Goal: Task Accomplishment & Management: Manage account settings

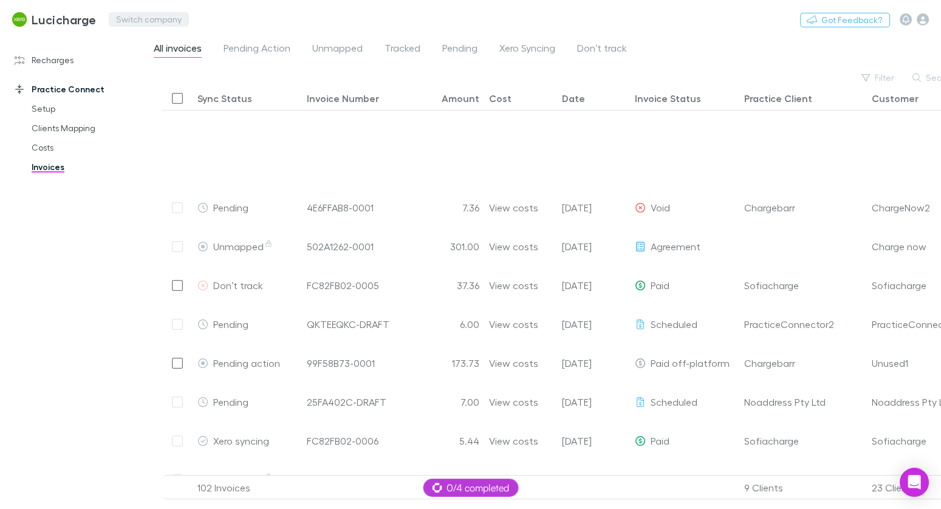
click at [172, 18] on button "Switch company" at bounding box center [149, 19] width 80 height 15
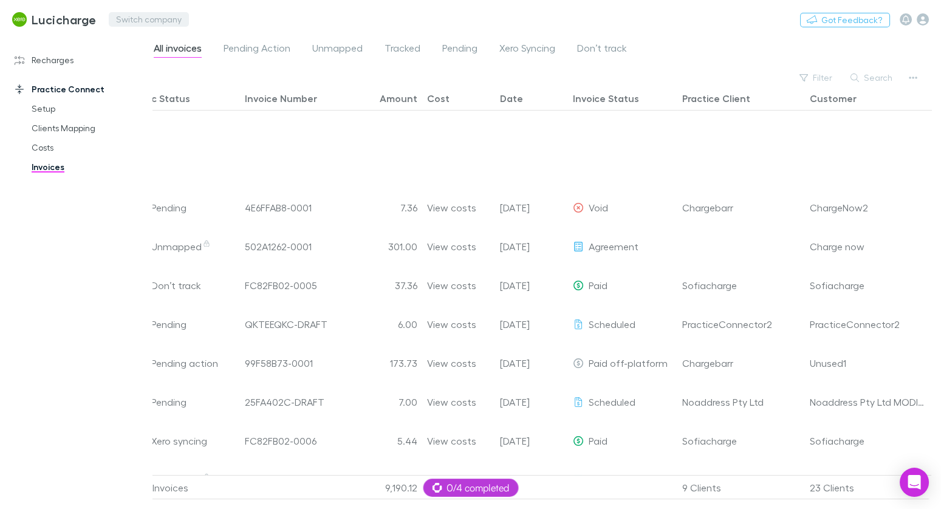
scroll to position [196, 0]
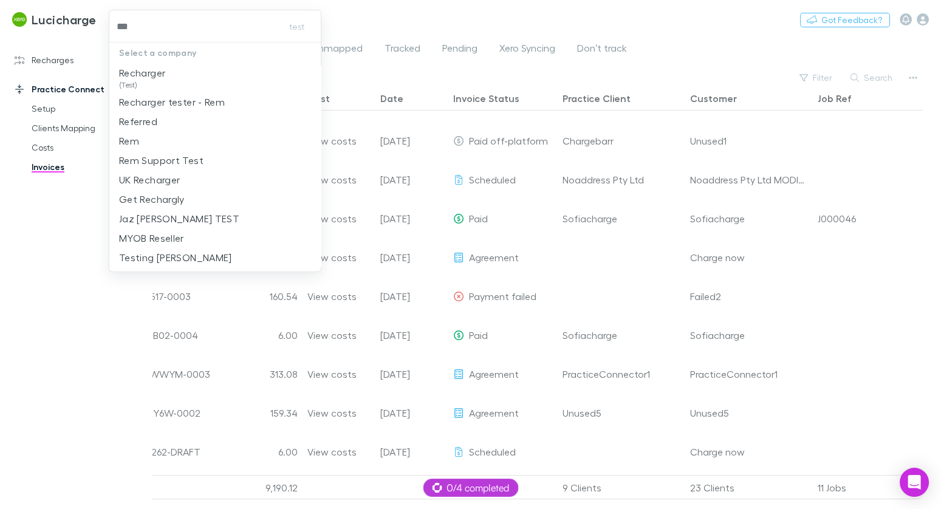
type input "****"
click at [232, 77] on li "Recharger (Test)" at bounding box center [215, 77] width 212 height 29
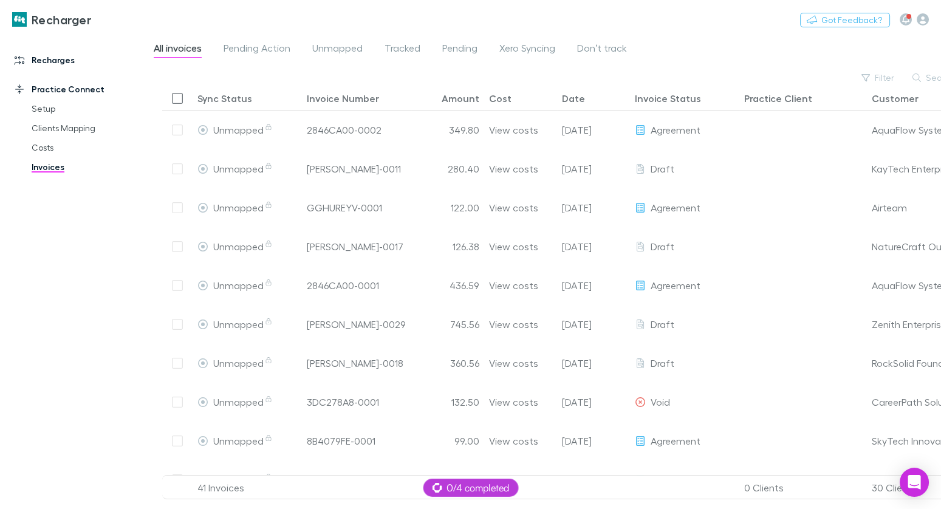
click at [65, 66] on link "Recharges" at bounding box center [76, 59] width 148 height 19
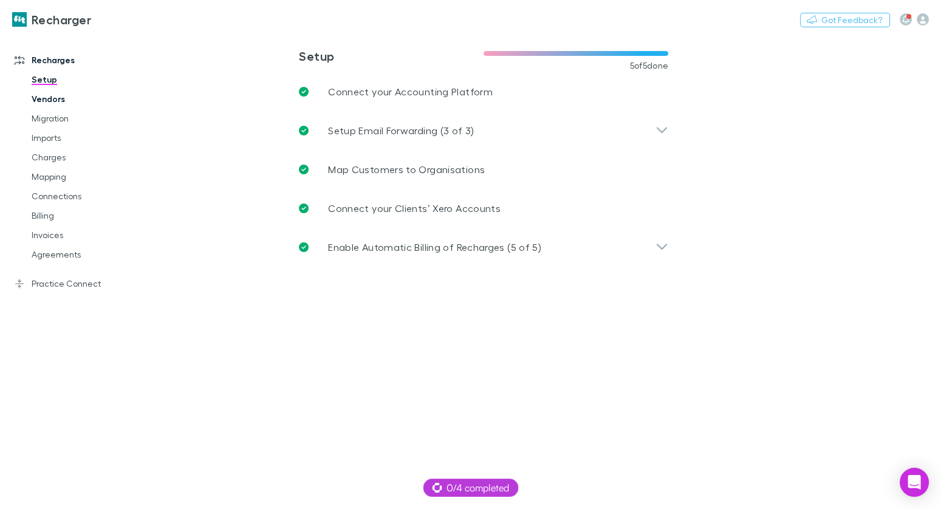
click at [57, 103] on link "Vendors" at bounding box center [84, 98] width 131 height 19
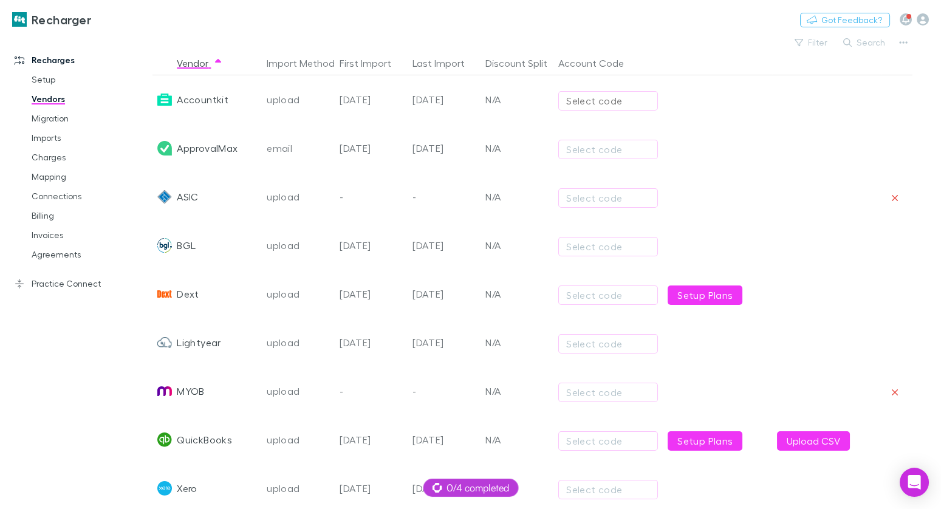
click at [568, 101] on div "Select code" at bounding box center [608, 101] width 84 height 15
click at [617, 198] on li "200 - Sales" at bounding box center [665, 206] width 212 height 19
type input "**********"
click at [600, 149] on div "Select code" at bounding box center [608, 149] width 84 height 15
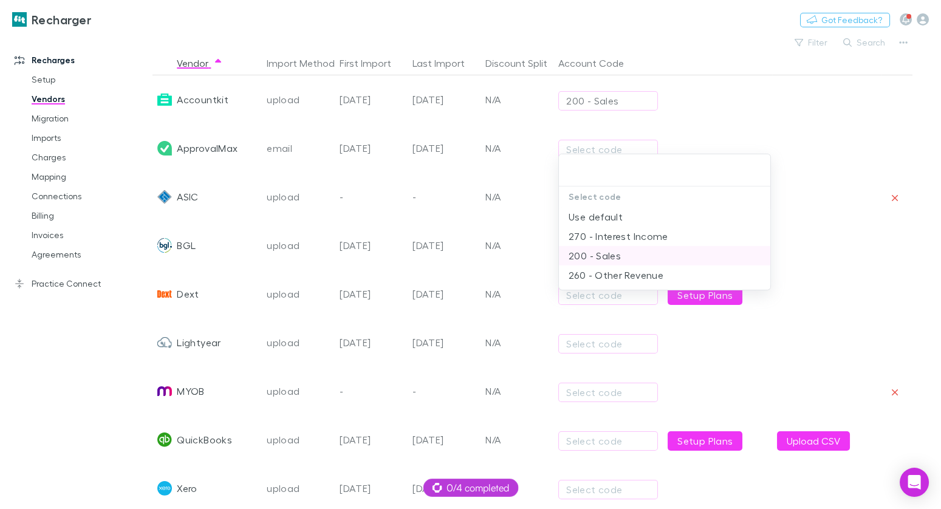
click at [606, 249] on li "200 - Sales" at bounding box center [665, 255] width 212 height 19
type input "**********"
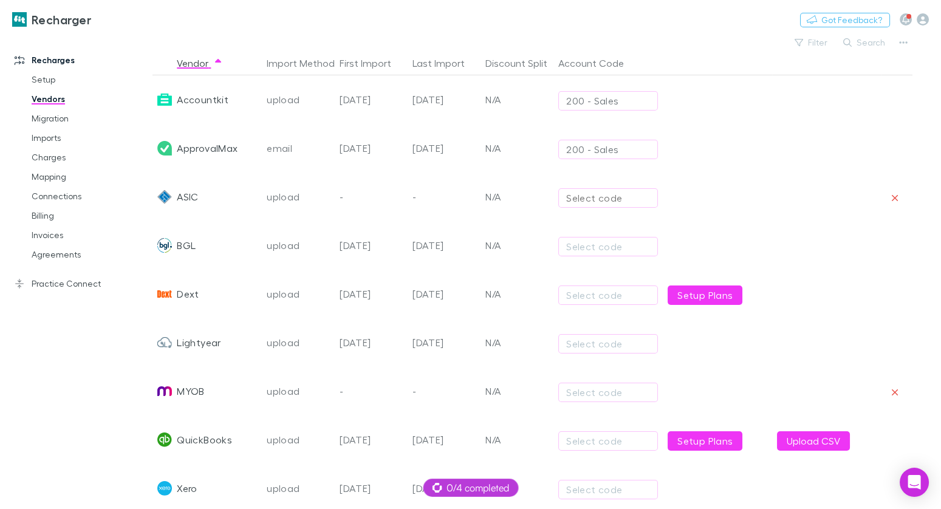
click at [596, 191] on div "Select code" at bounding box center [608, 198] width 84 height 15
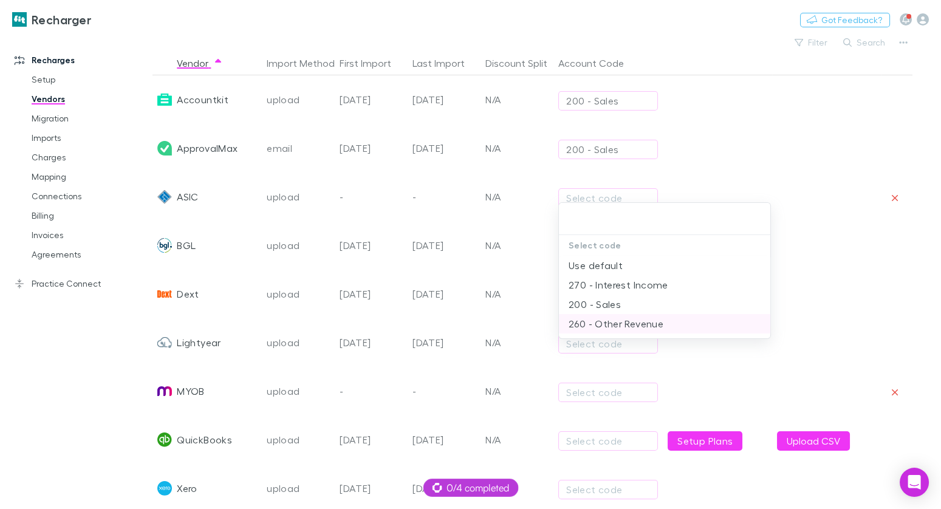
click at [616, 330] on li "260 - Other Revenue" at bounding box center [665, 323] width 212 height 19
type input "**********"
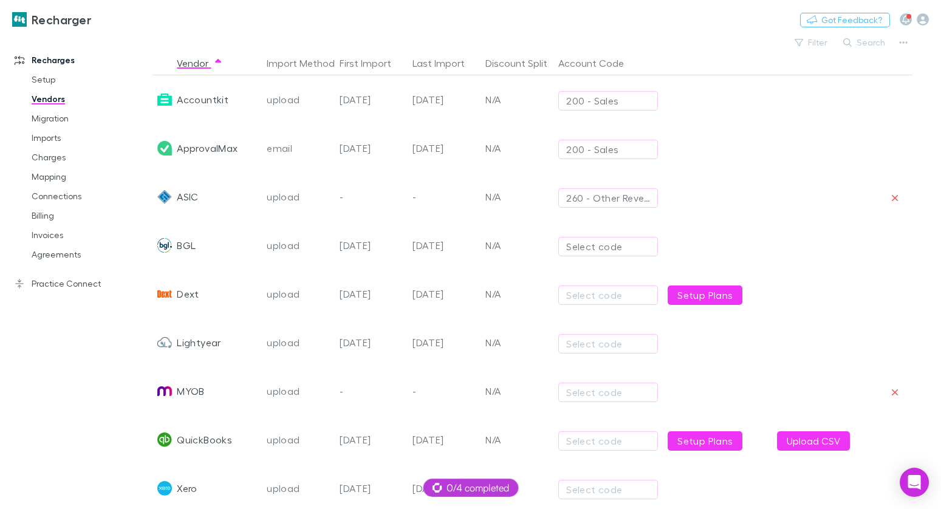
click at [600, 250] on div "Select code" at bounding box center [608, 246] width 84 height 15
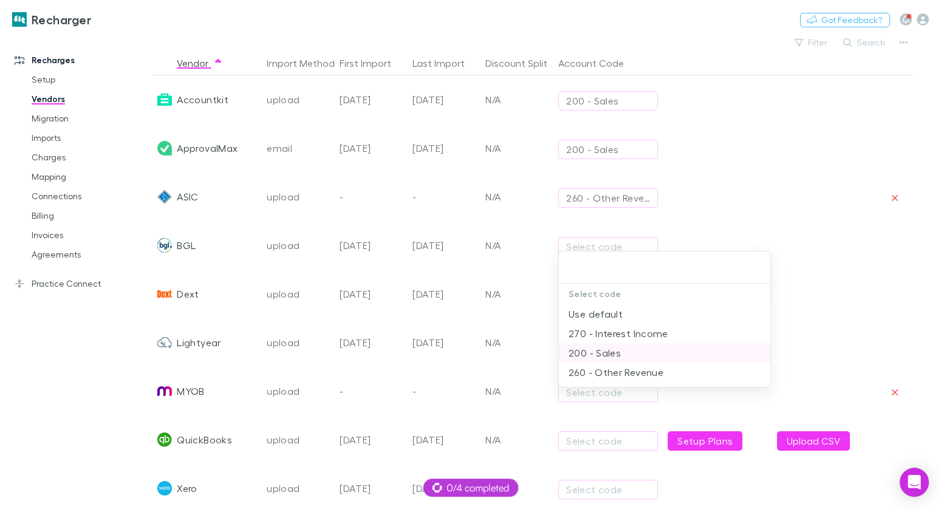
click at [619, 351] on li "200 - Sales" at bounding box center [665, 352] width 212 height 19
type input "**********"
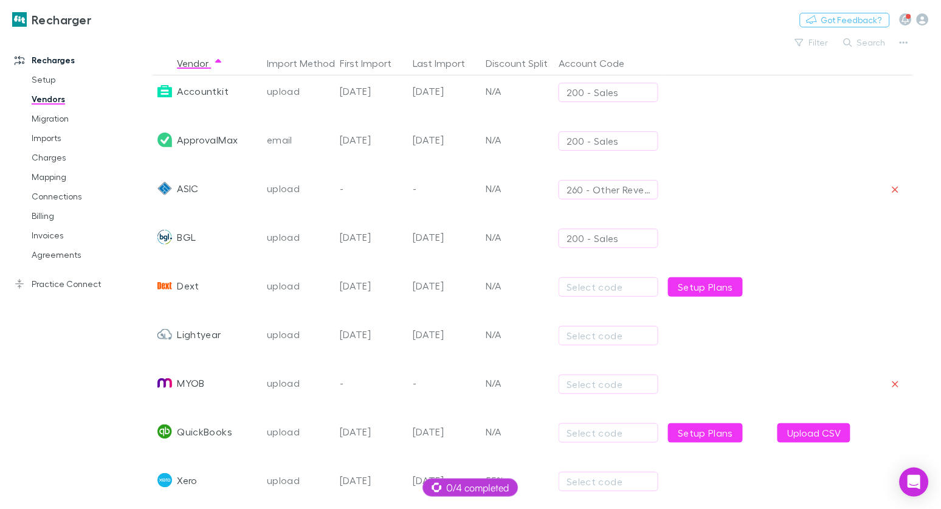
scroll to position [9, 0]
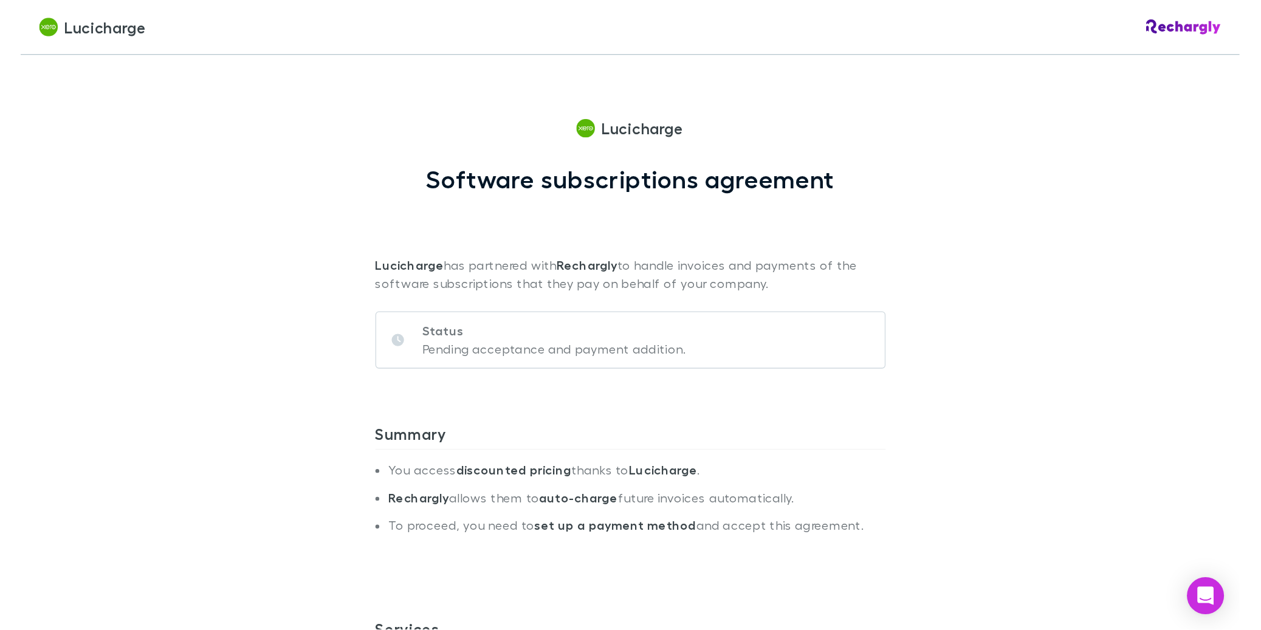
scroll to position [572, 0]
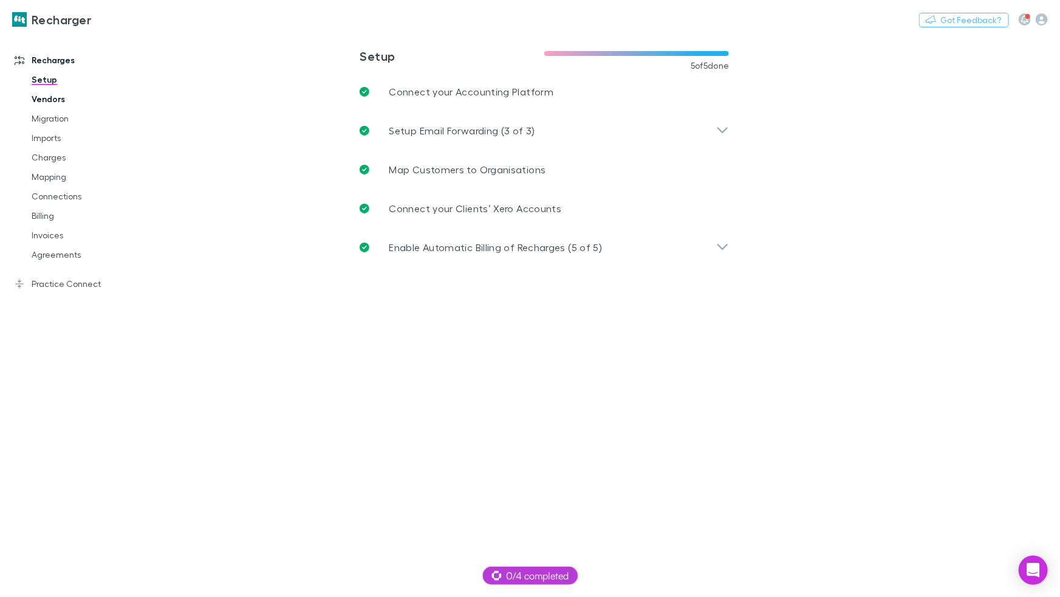
click at [57, 103] on link "Vendors" at bounding box center [86, 98] width 134 height 19
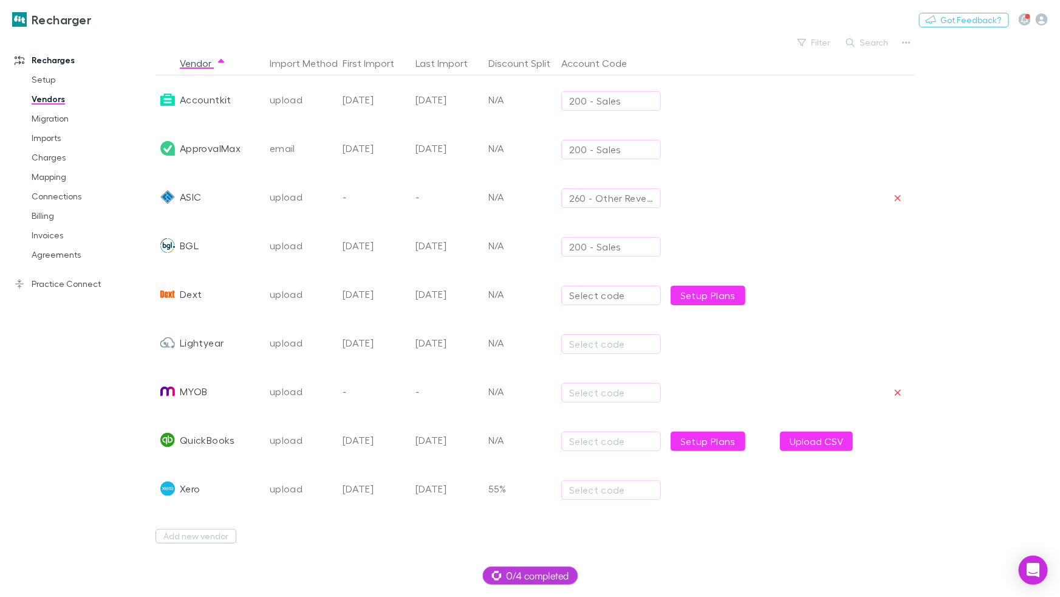
click at [571, 288] on div "Select code" at bounding box center [611, 295] width 84 height 15
click at [641, 410] on li "200 - Sales" at bounding box center [667, 401] width 211 height 19
type input "**********"
click at [609, 350] on div "Select code" at bounding box center [611, 344] width 84 height 15
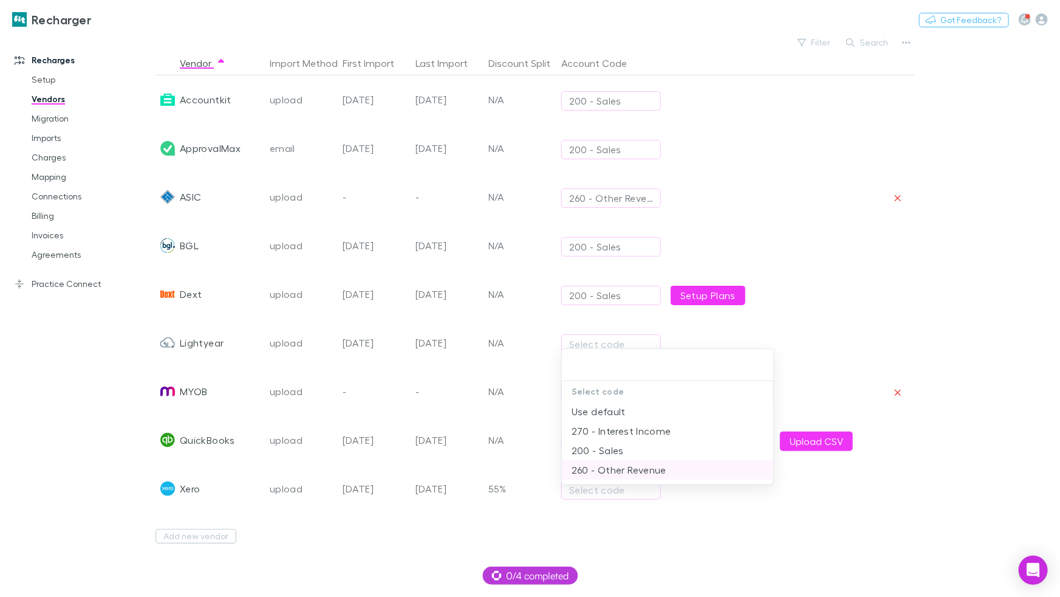
click at [641, 462] on li "260 - Other Revenue" at bounding box center [667, 469] width 211 height 19
type input "**********"
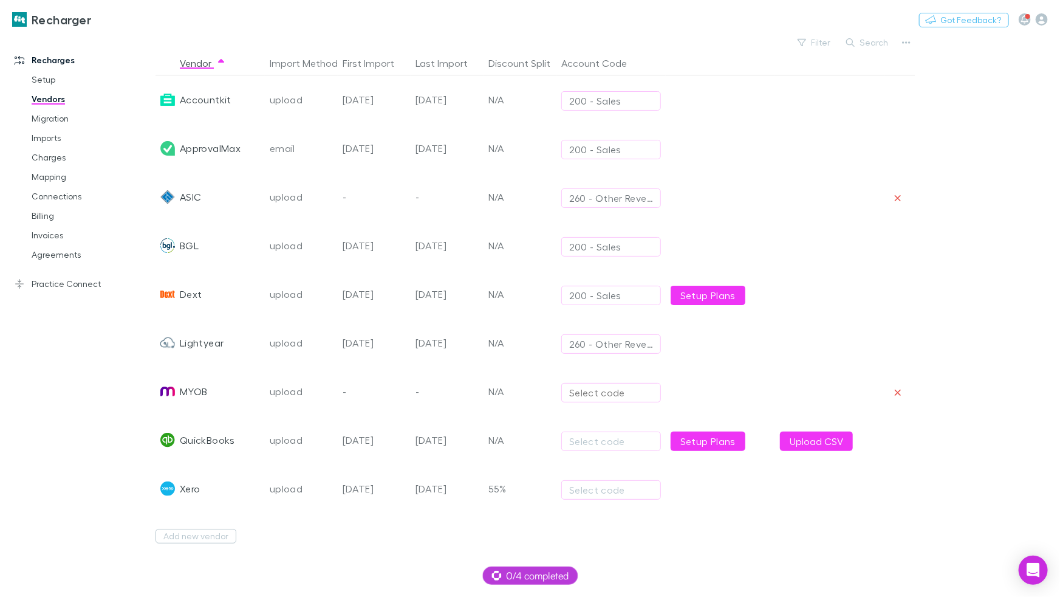
click at [622, 396] on div "Select code" at bounding box center [611, 392] width 84 height 15
click at [622, 455] on li "Use default" at bounding box center [667, 459] width 211 height 19
type input "**********"
click at [580, 395] on div "Select code" at bounding box center [611, 392] width 84 height 15
click at [640, 461] on li "270 - Interest Income" at bounding box center [667, 459] width 211 height 19
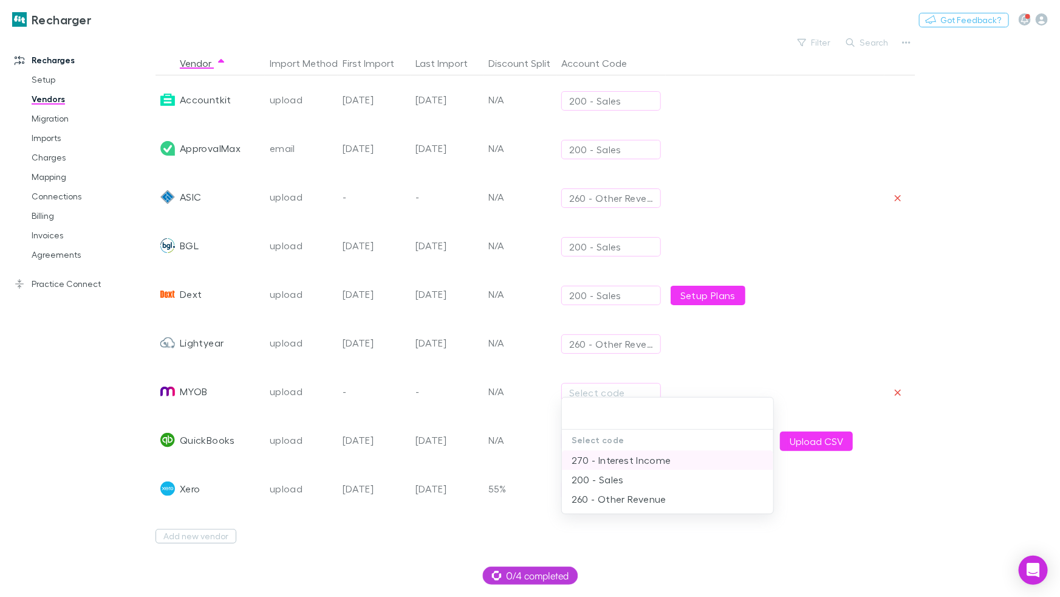
type input "**********"
click at [608, 441] on div "Select code" at bounding box center [611, 441] width 84 height 15
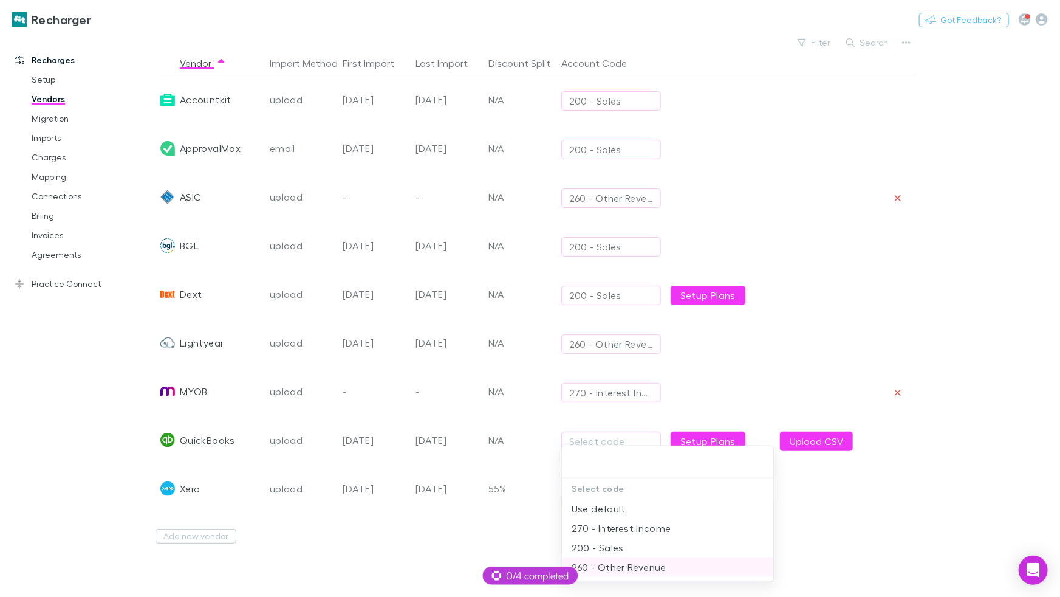
click at [630, 561] on li "260 - Other Revenue" at bounding box center [667, 566] width 211 height 19
type input "**********"
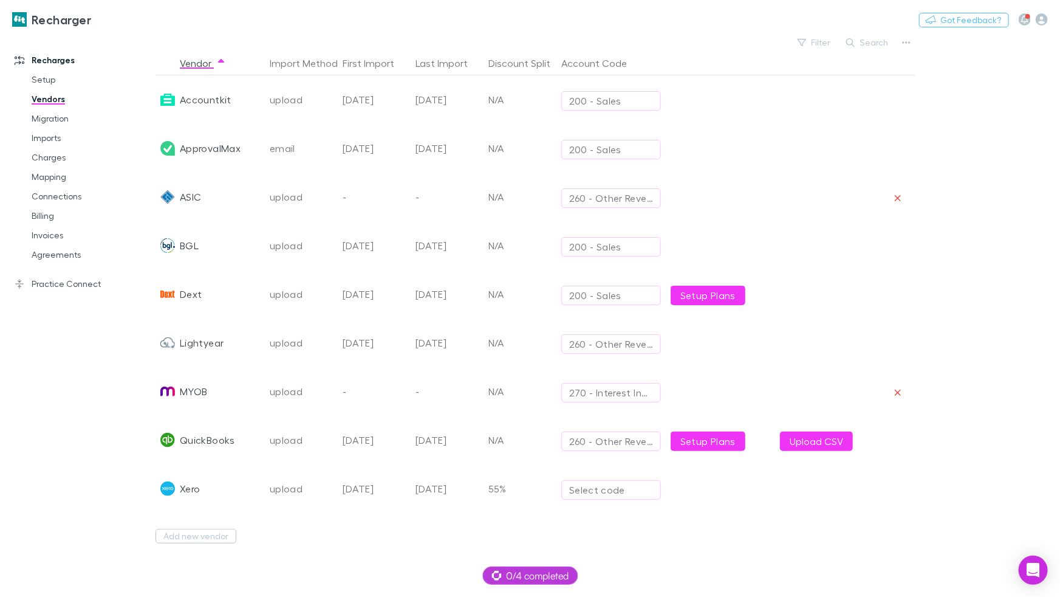
click at [610, 493] on div "Select code" at bounding box center [611, 489] width 84 height 15
click at [632, 546] on li "200 - Sales" at bounding box center [667, 552] width 211 height 19
type input "**********"
click at [687, 554] on div "Add new vendor" at bounding box center [531, 535] width 750 height 45
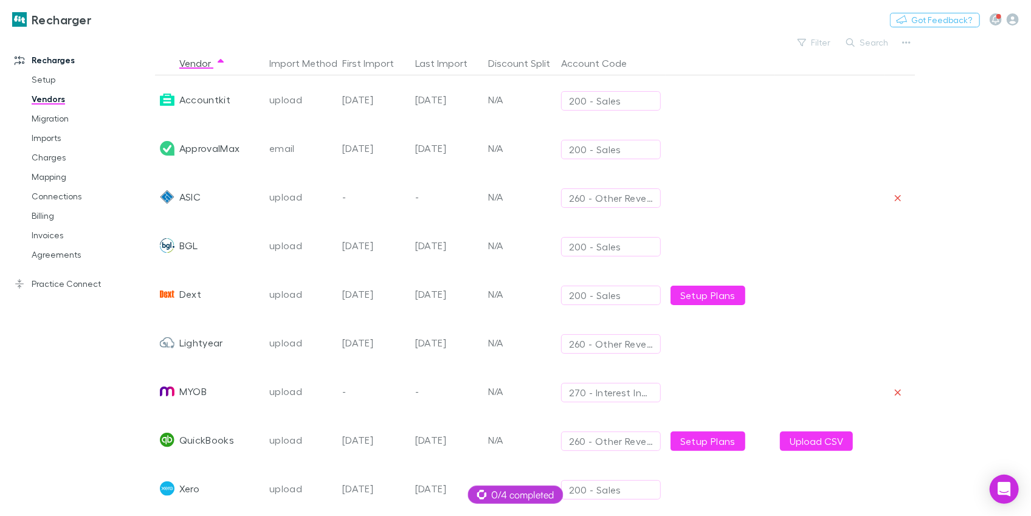
scroll to position [9, 0]
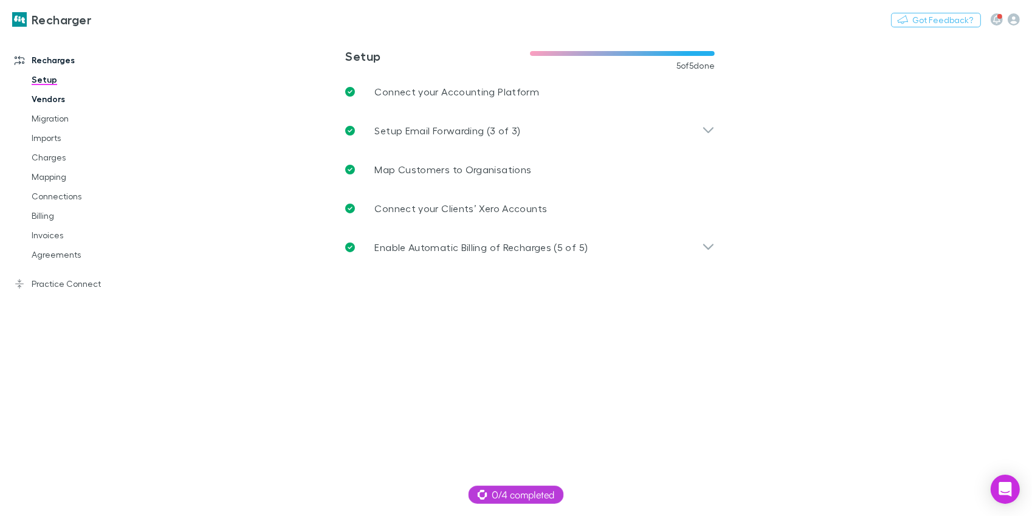
click at [67, 103] on link "Vendors" at bounding box center [85, 98] width 133 height 19
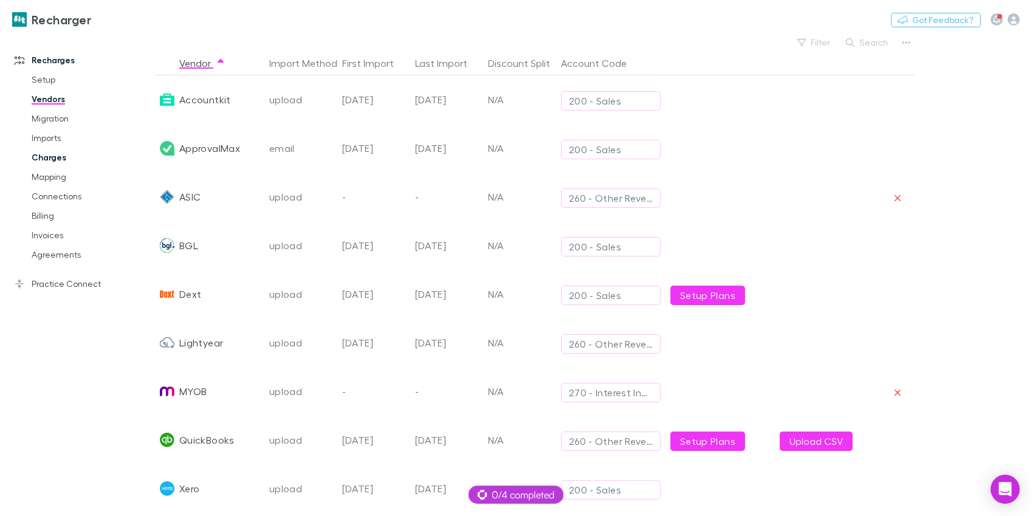
click at [49, 156] on link "Charges" at bounding box center [85, 157] width 133 height 19
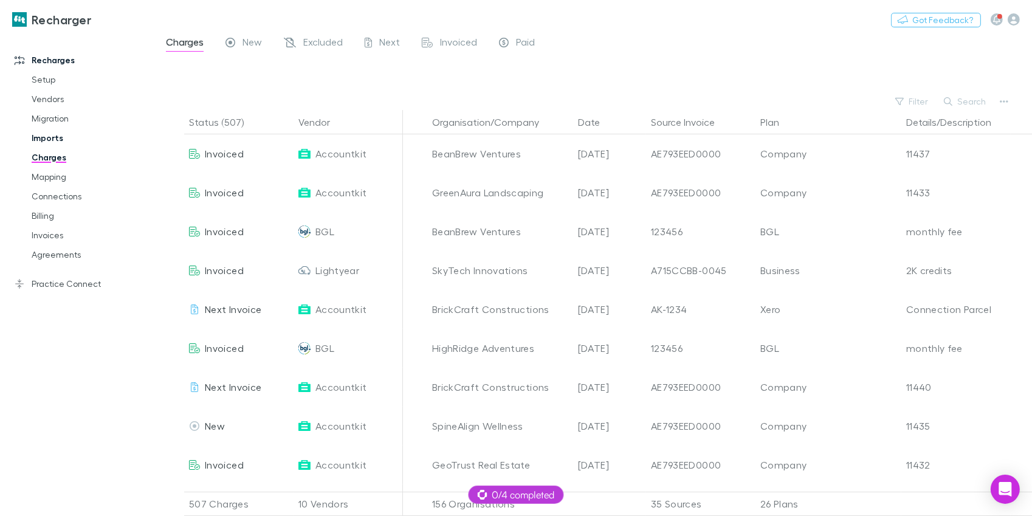
click at [89, 139] on link "Imports" at bounding box center [85, 137] width 133 height 19
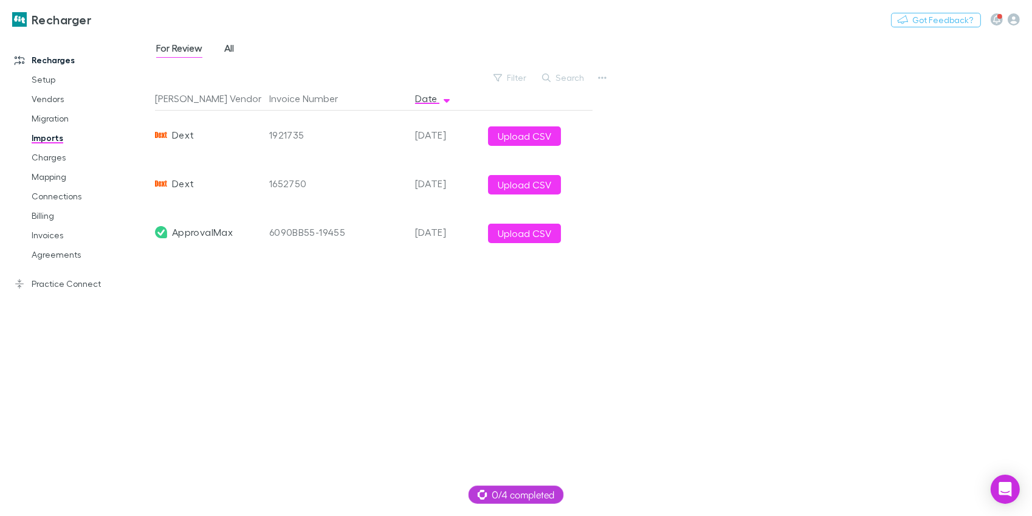
click at [228, 52] on span "All" at bounding box center [229, 50] width 10 height 16
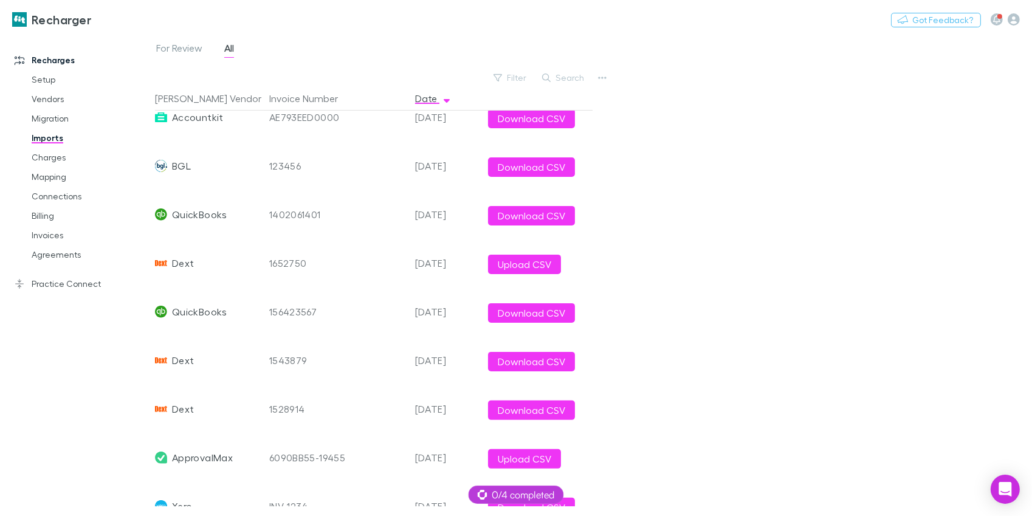
scroll to position [441, 0]
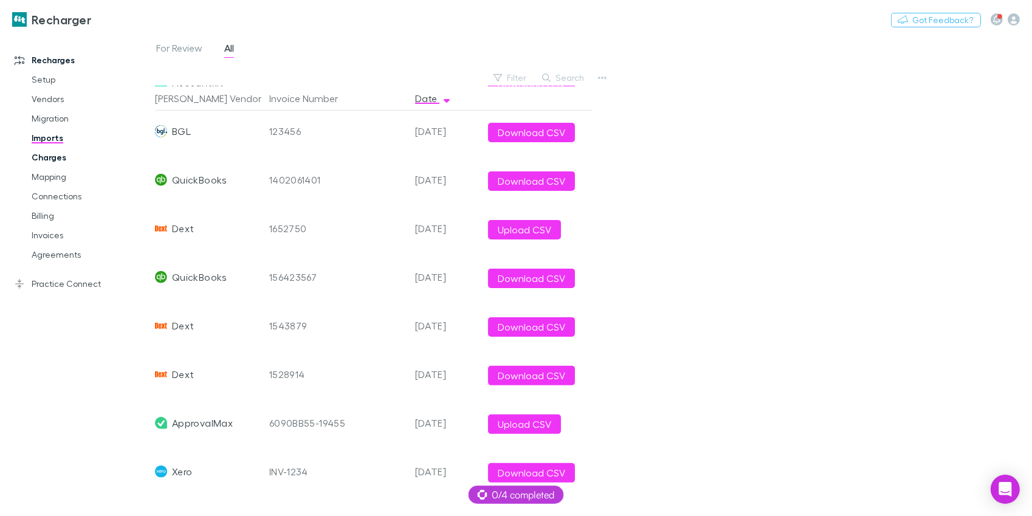
click at [64, 165] on link "Charges" at bounding box center [85, 157] width 133 height 19
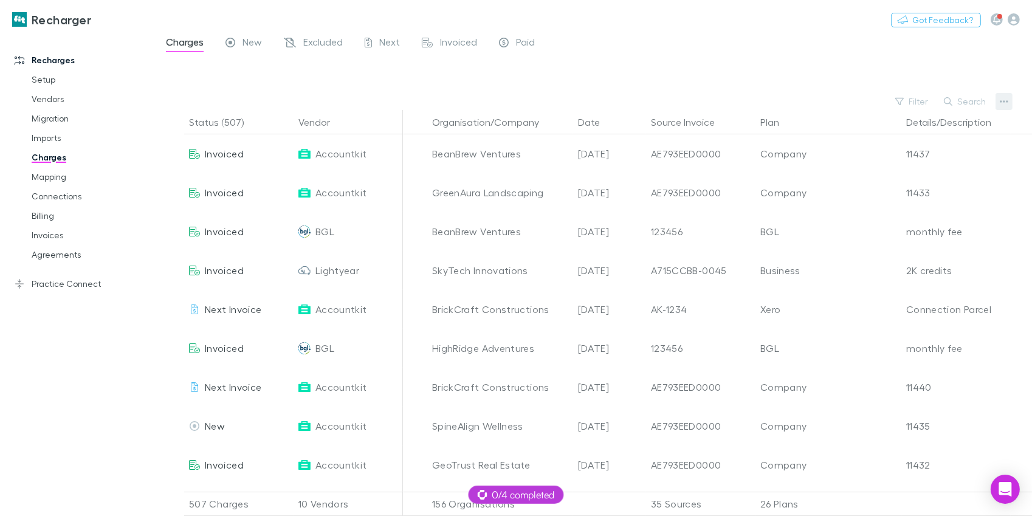
click at [1000, 105] on icon "button" at bounding box center [1004, 102] width 9 height 10
click at [926, 154] on p "Plan exclusions" at bounding box center [929, 148] width 148 height 15
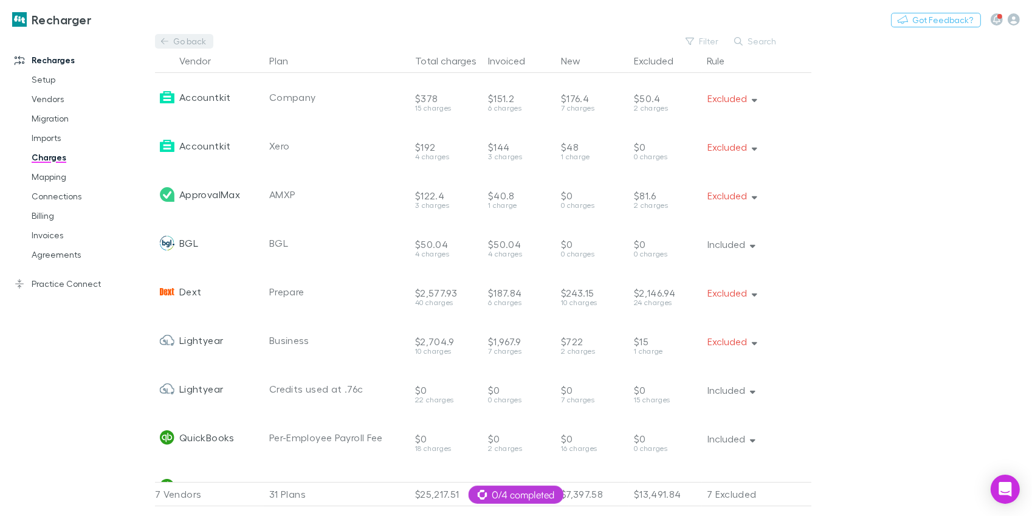
click at [196, 43] on link "Go back" at bounding box center [184, 41] width 58 height 15
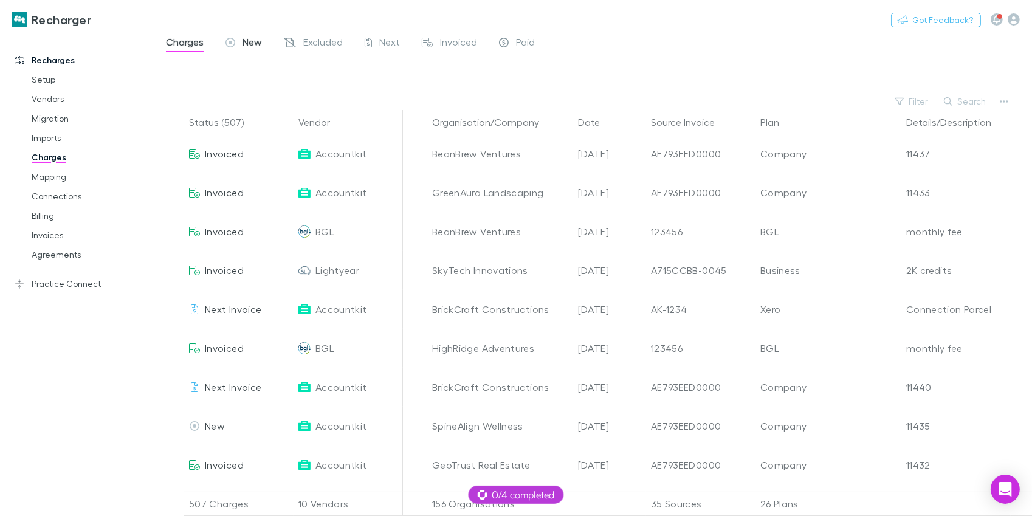
click at [252, 39] on span "New" at bounding box center [251, 44] width 19 height 16
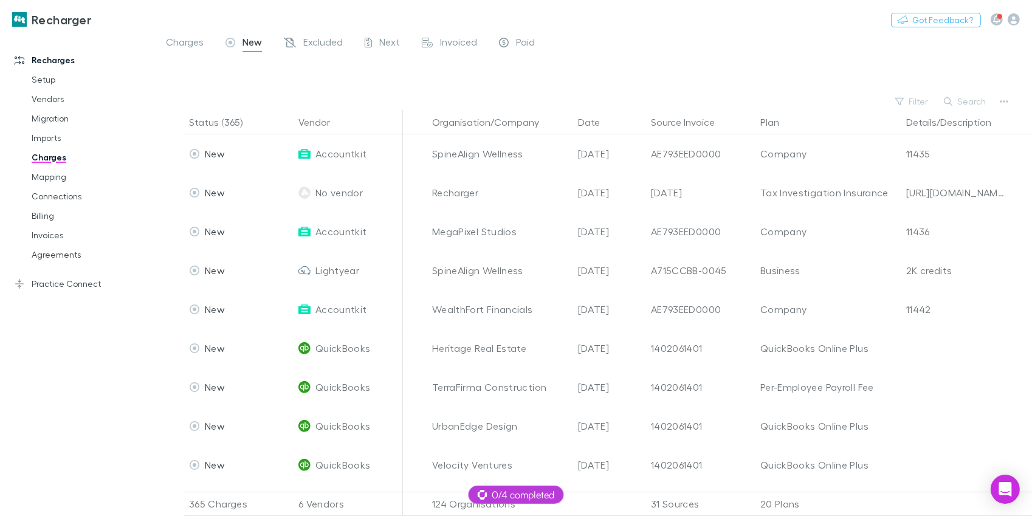
click at [317, 55] on div "Charges New Excluded Next Invoiced Paid" at bounding box center [593, 45] width 877 height 23
click at [319, 44] on span "Excluded" at bounding box center [322, 44] width 39 height 16
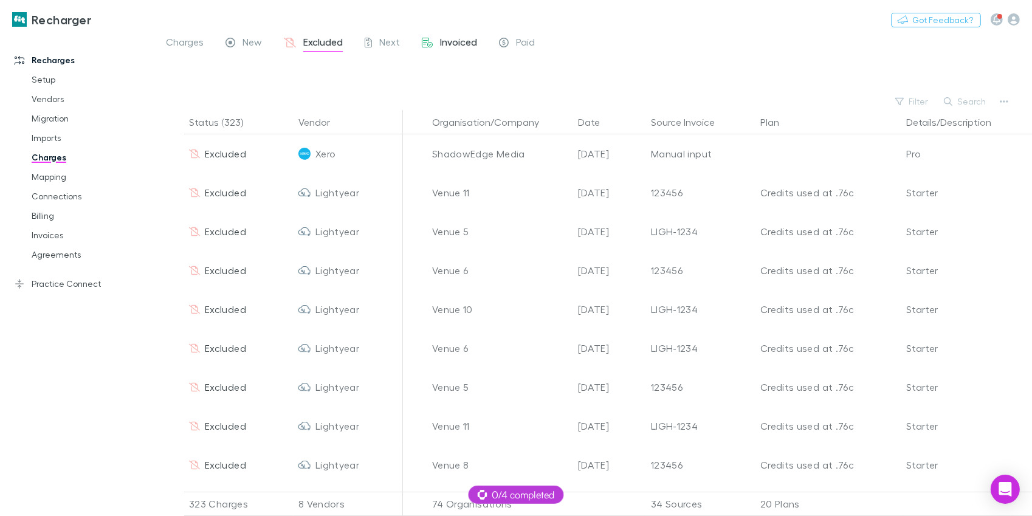
click at [444, 40] on span "Invoiced" at bounding box center [458, 44] width 37 height 16
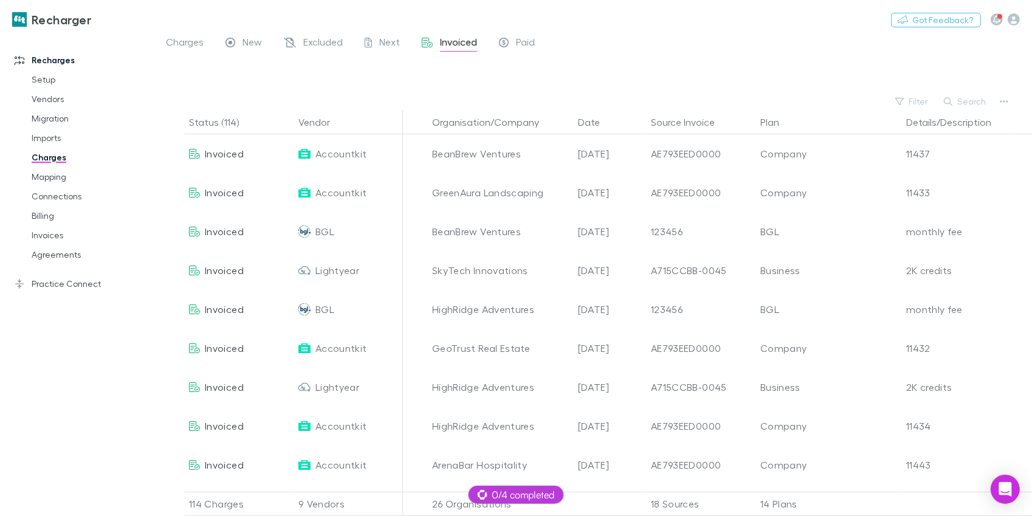
click at [540, 36] on div "Charges New Excluded Next Invoiced Paid" at bounding box center [355, 43] width 381 height 19
click at [523, 46] on span "Paid" at bounding box center [525, 44] width 19 height 16
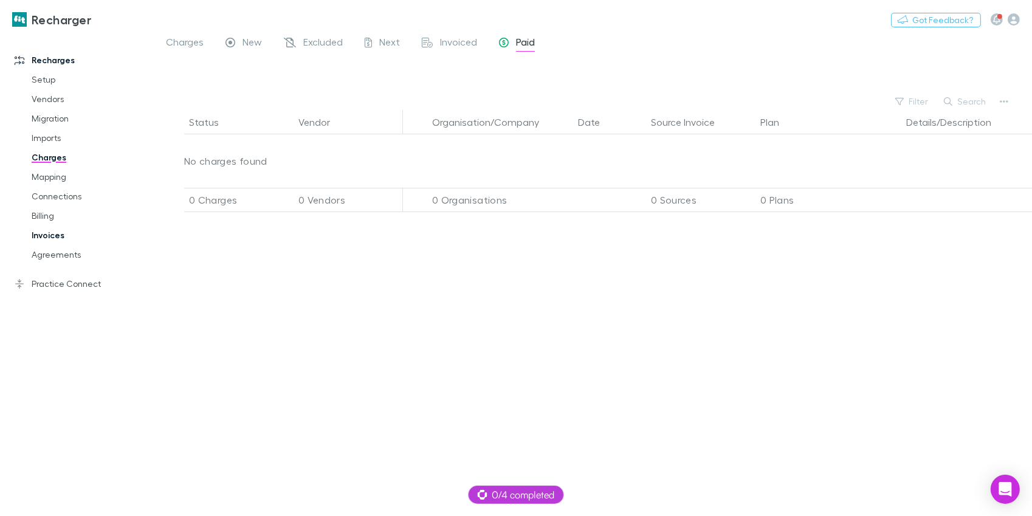
click at [58, 235] on link "Invoices" at bounding box center [85, 234] width 133 height 19
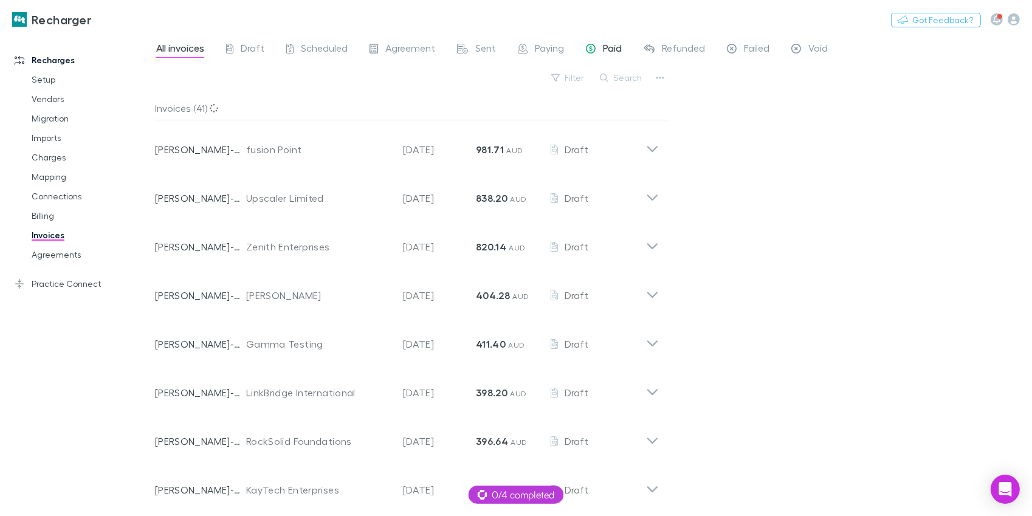
click at [591, 52] on icon at bounding box center [591, 49] width 10 height 10
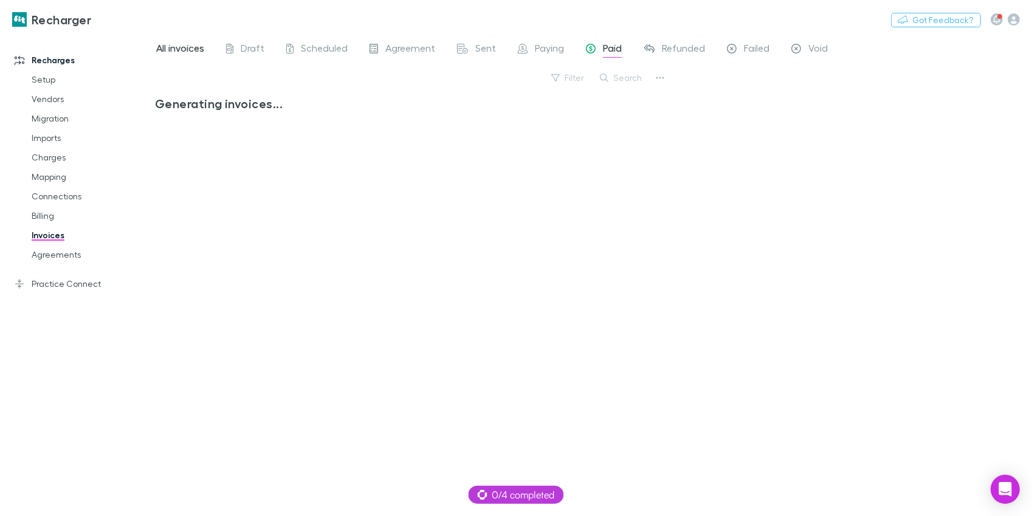
click at [199, 45] on span "All invoices" at bounding box center [180, 50] width 48 height 16
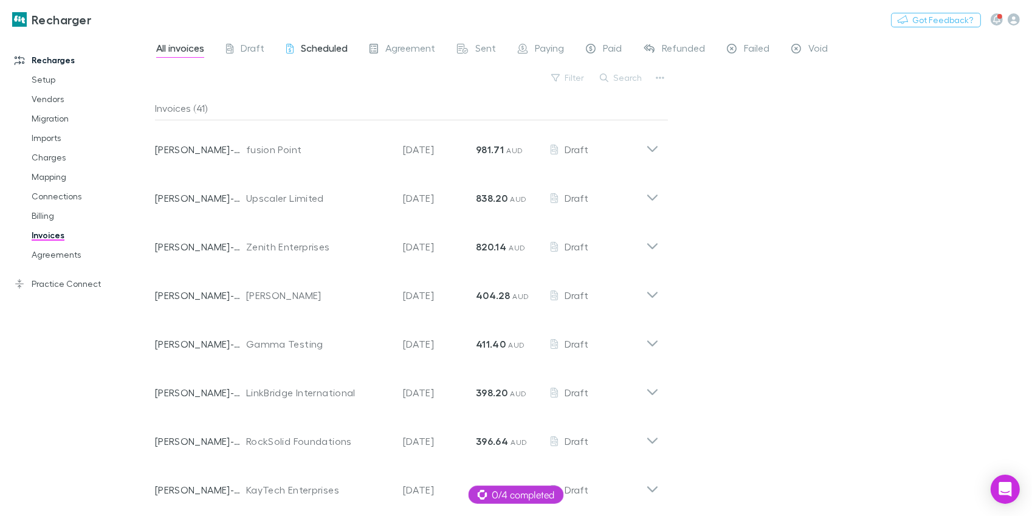
click at [335, 52] on span "Scheduled" at bounding box center [324, 50] width 47 height 16
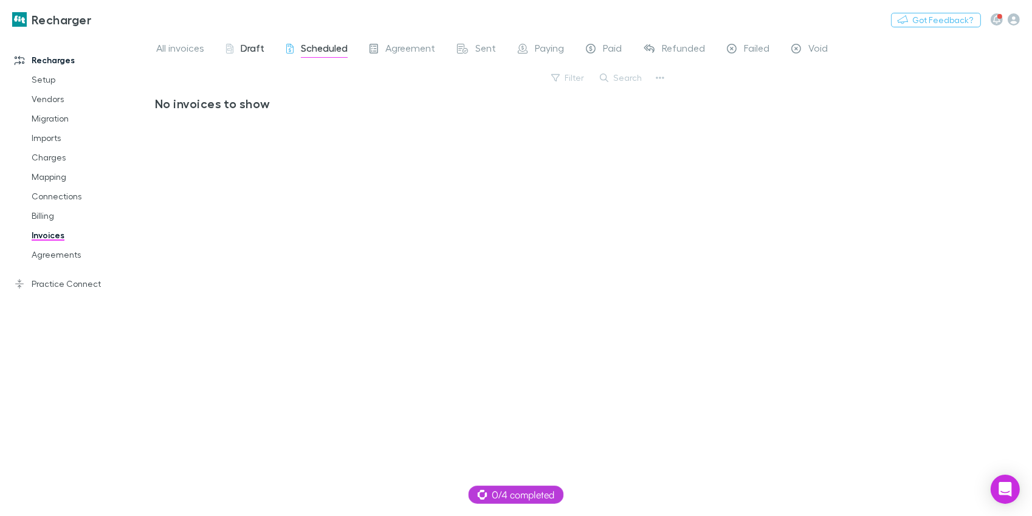
click at [241, 50] on span "Draft" at bounding box center [253, 50] width 24 height 16
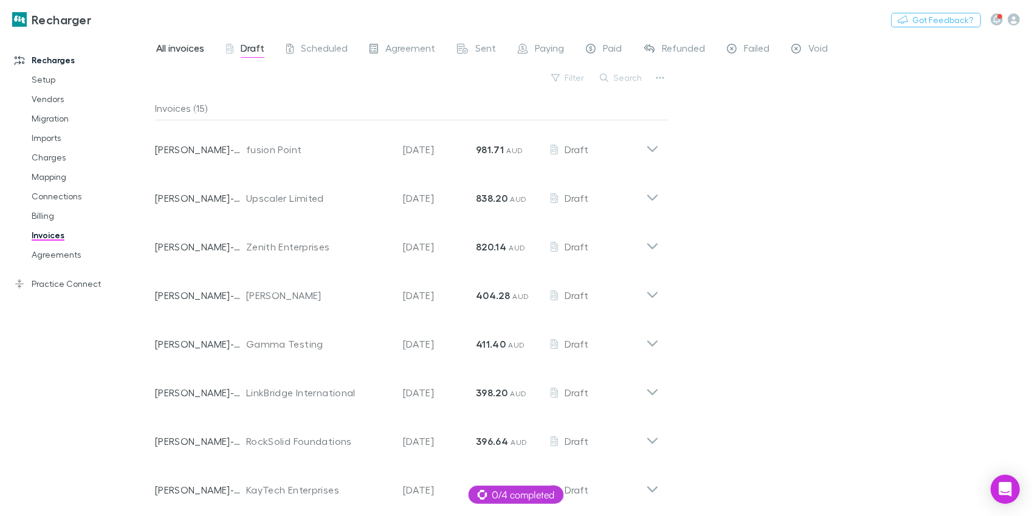
click at [187, 49] on span "All invoices" at bounding box center [180, 50] width 48 height 16
click at [305, 46] on span "Scheduled" at bounding box center [324, 50] width 47 height 16
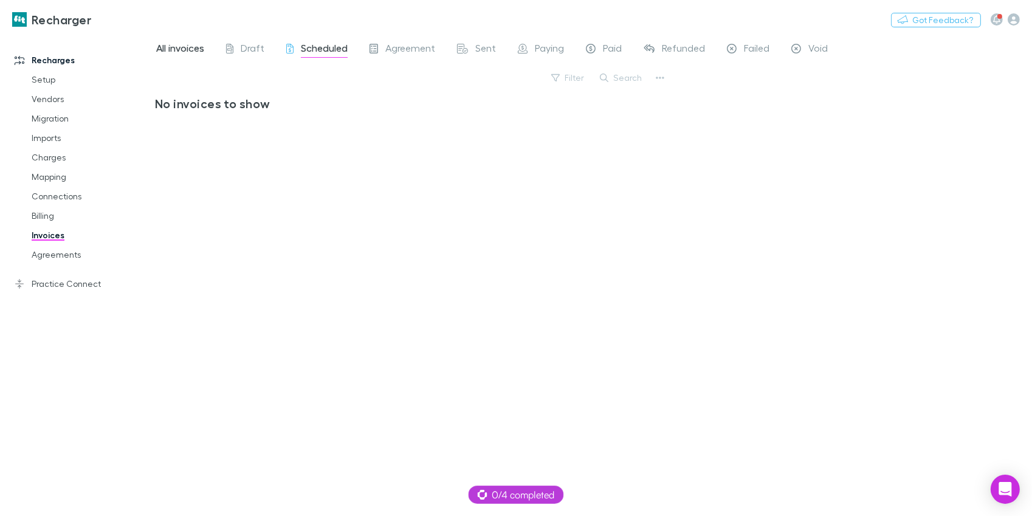
click at [204, 44] on span "All invoices" at bounding box center [180, 50] width 48 height 16
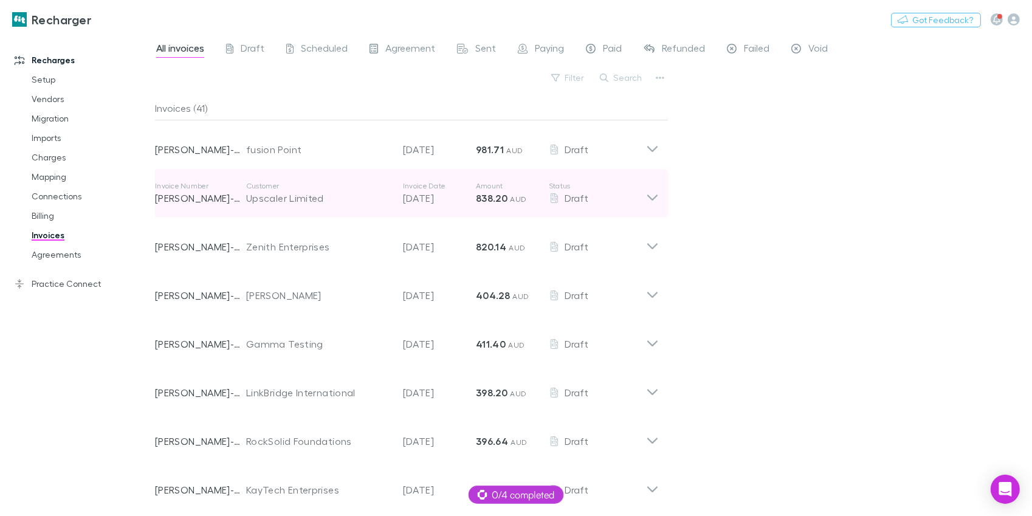
click at [477, 196] on strong "838.20" at bounding box center [492, 198] width 32 height 12
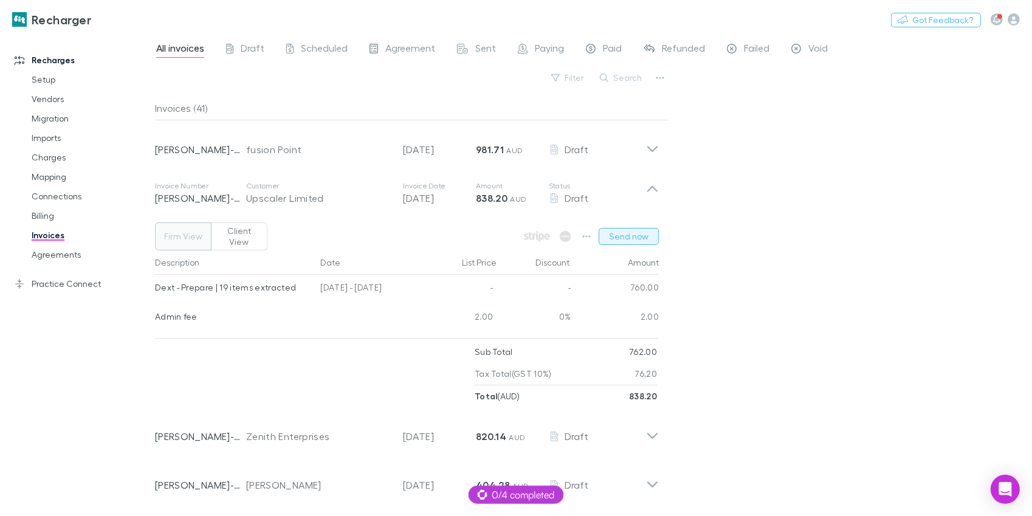
click at [606, 233] on button "Send now" at bounding box center [629, 236] width 60 height 17
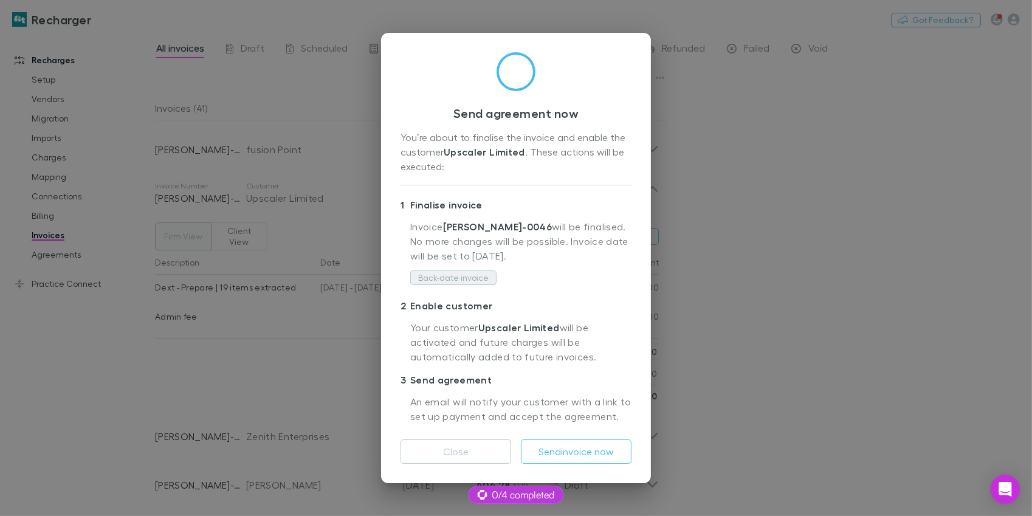
click at [479, 271] on button "Back-date invoice" at bounding box center [453, 277] width 86 height 15
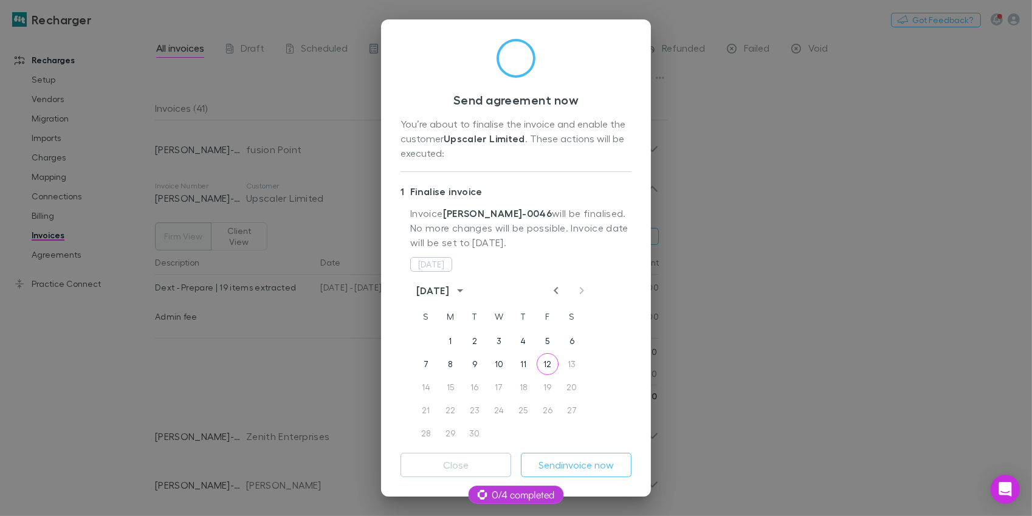
click at [547, 388] on div "14 15 16 17 18 19 20" at bounding box center [499, 387] width 194 height 22
click at [468, 456] on button "Close" at bounding box center [455, 465] width 111 height 24
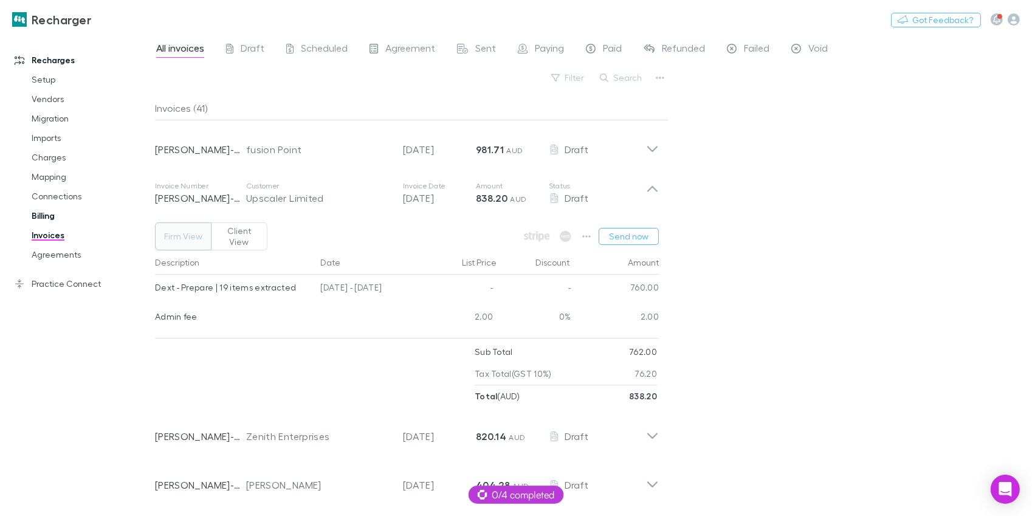
click at [49, 218] on link "Billing" at bounding box center [85, 215] width 133 height 19
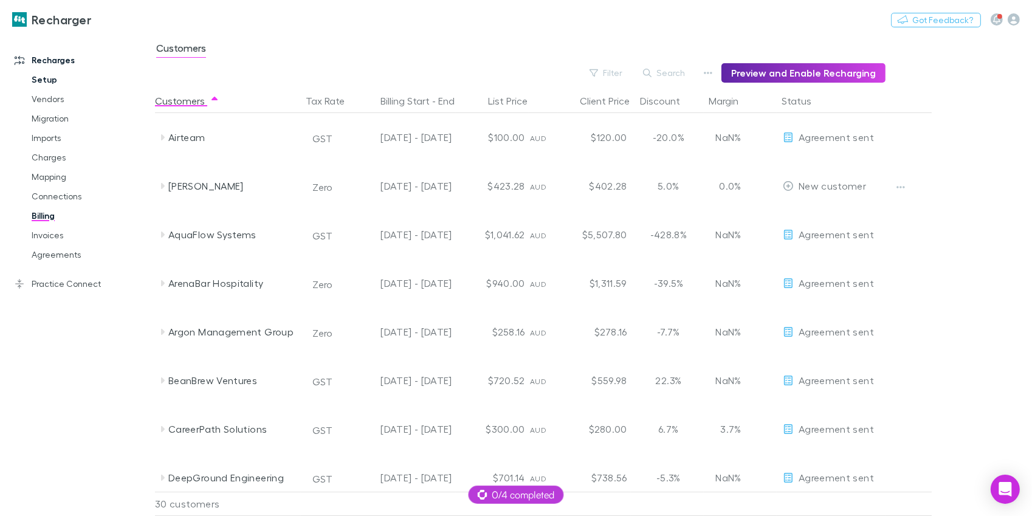
click at [43, 80] on link "Setup" at bounding box center [85, 79] width 133 height 19
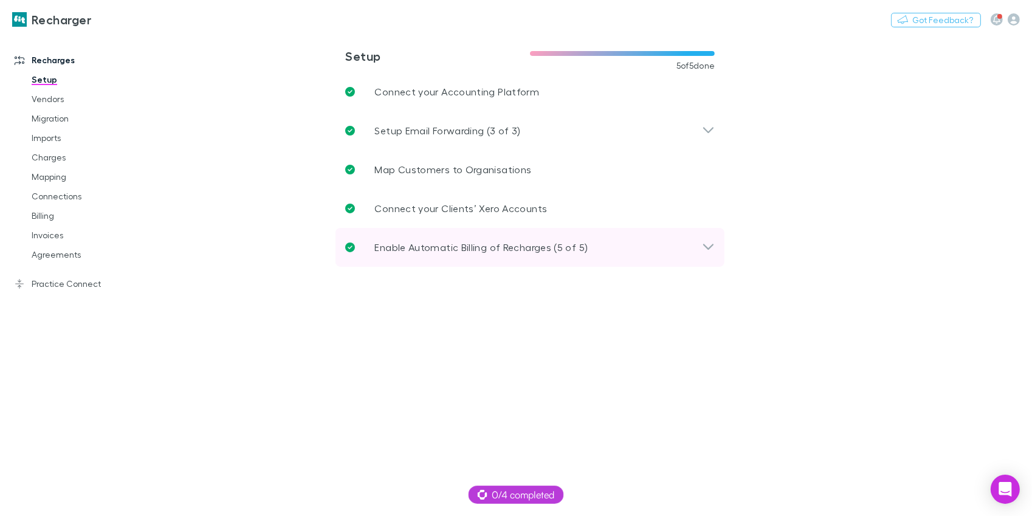
click at [415, 232] on div "Enable Automatic Billing of Recharges (5 of 5)" at bounding box center [529, 247] width 389 height 39
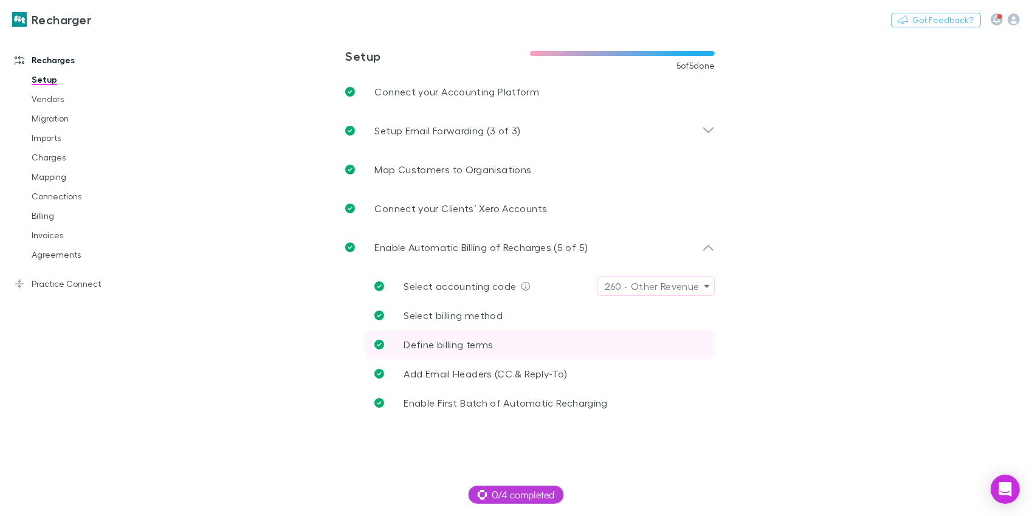
click at [469, 332] on link "Define billing terms" at bounding box center [540, 344] width 350 height 29
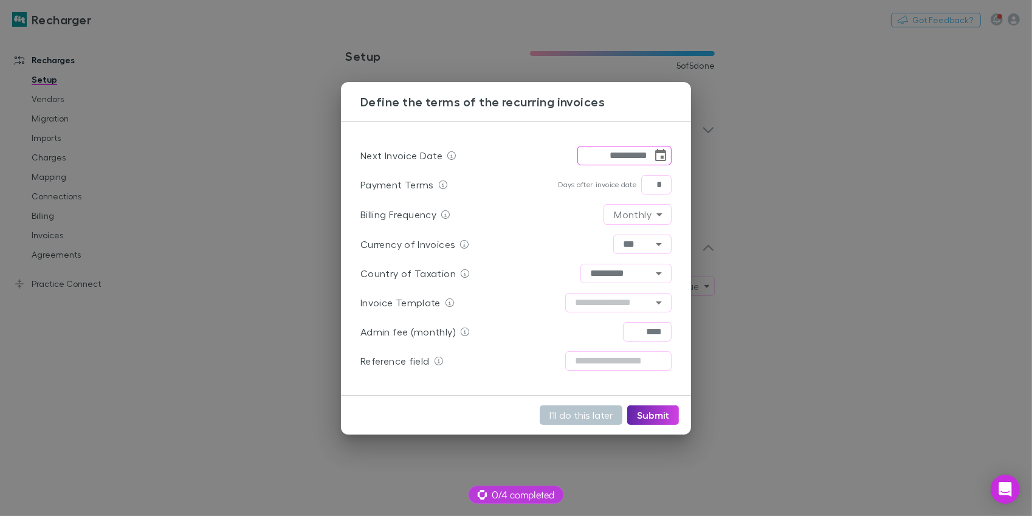
click at [665, 159] on icon "Choose date, selected date is Sep 28, 2025" at bounding box center [660, 155] width 11 height 12
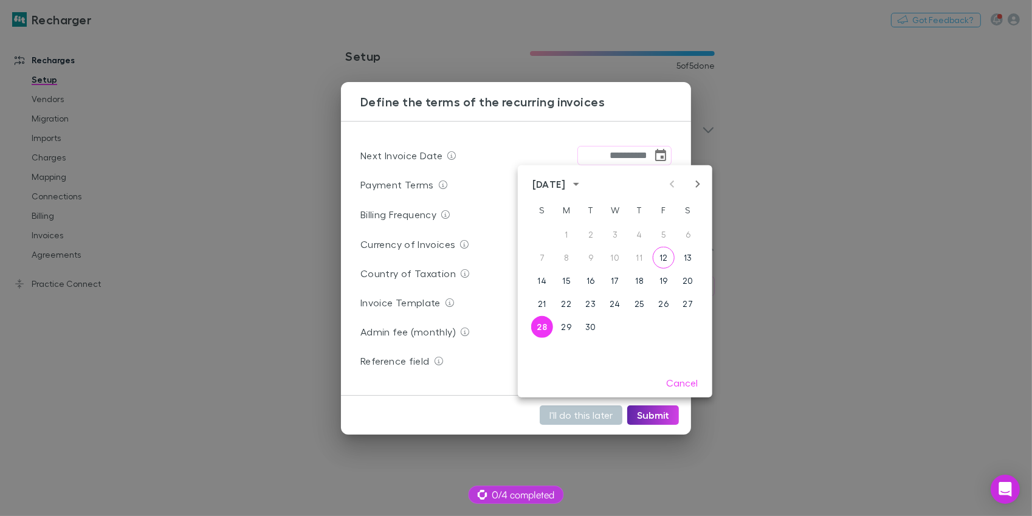
click at [698, 183] on icon "Next month" at bounding box center [697, 183] width 4 height 7
click at [547, 345] on button "30" at bounding box center [542, 350] width 22 height 22
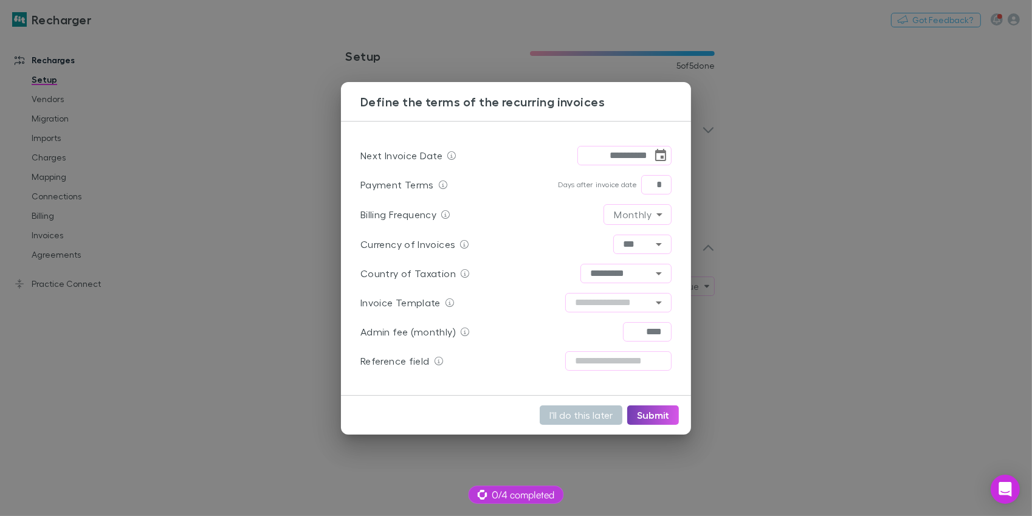
click at [645, 409] on button "Submit" at bounding box center [653, 414] width 52 height 19
type input "**********"
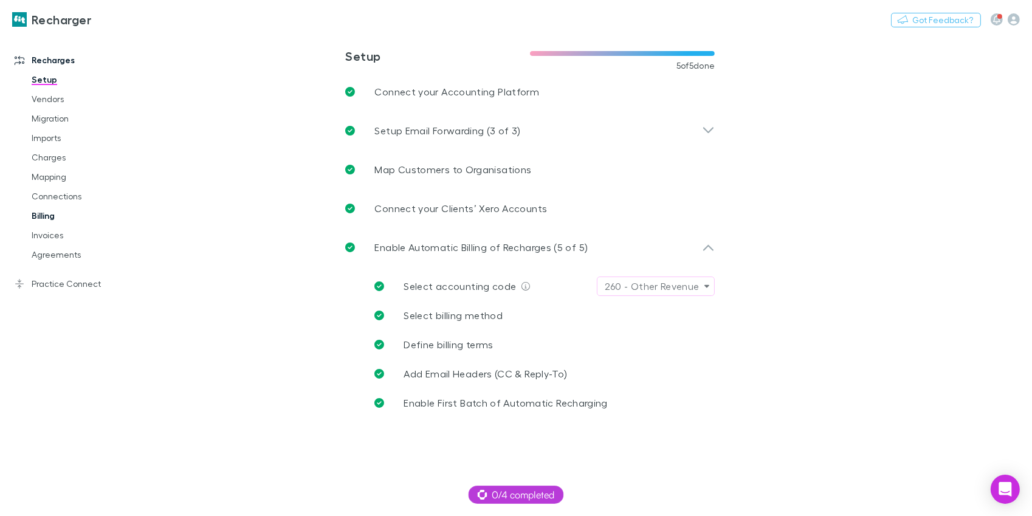
click at [60, 218] on link "Billing" at bounding box center [85, 215] width 133 height 19
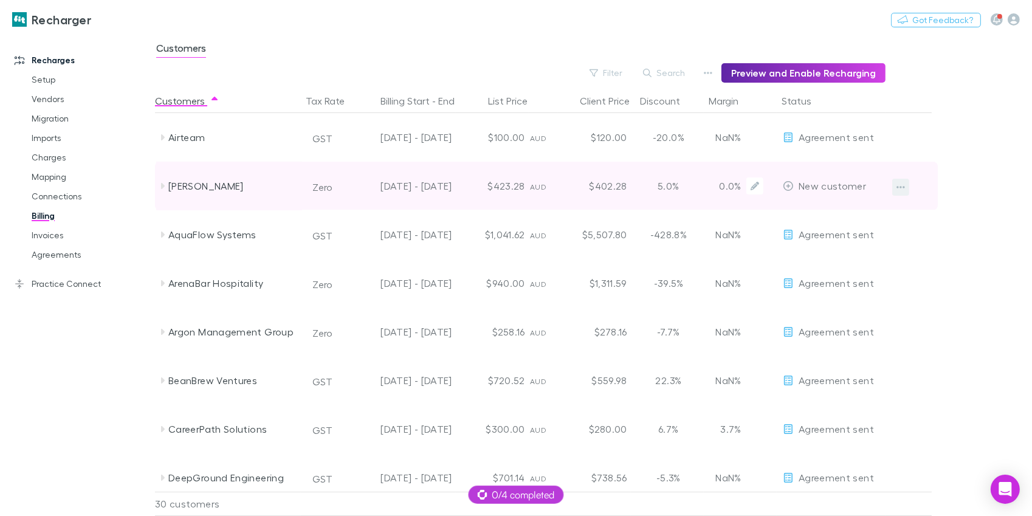
click at [903, 187] on icon "button" at bounding box center [900, 187] width 9 height 2
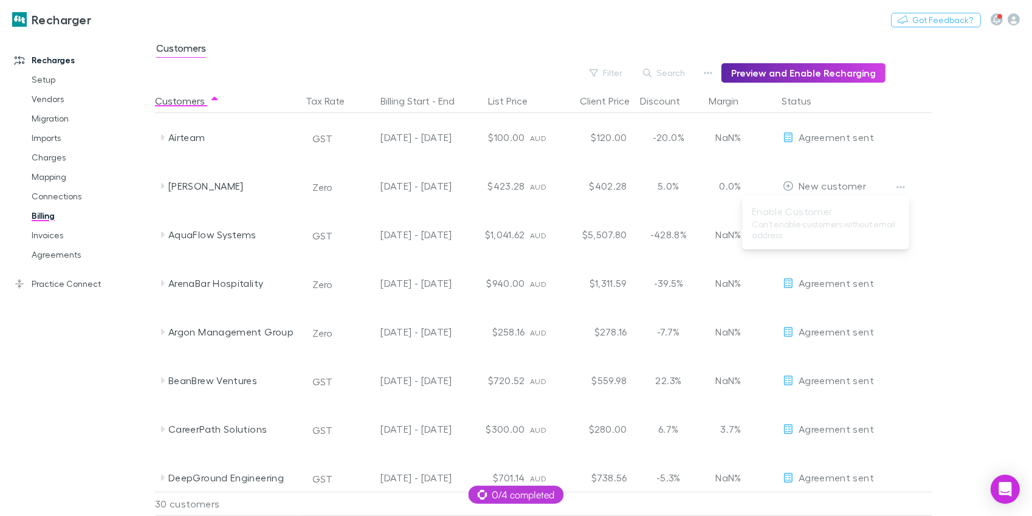
click at [899, 166] on div at bounding box center [516, 258] width 1032 height 516
click at [69, 246] on link "Agreements" at bounding box center [85, 254] width 133 height 19
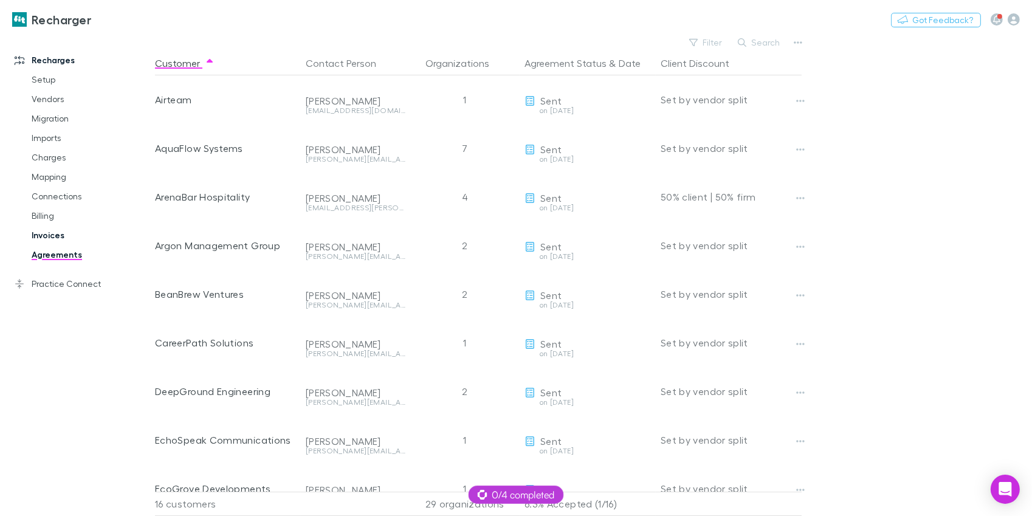
click at [57, 239] on link "Invoices" at bounding box center [85, 234] width 133 height 19
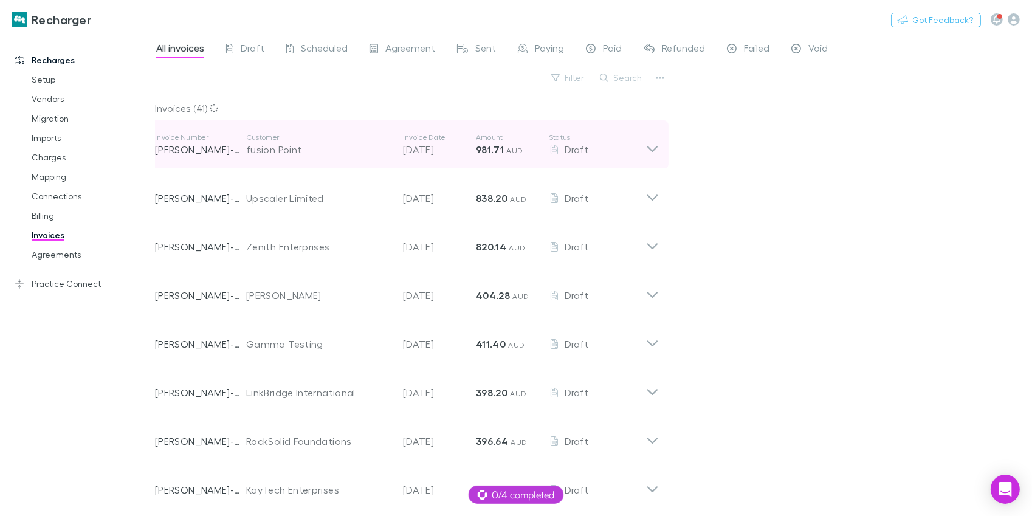
click at [664, 148] on div "Invoice Number RECH-0051 Customer fusion Point Invoice Date 28 Sep 2025 Amount …" at bounding box center [406, 144] width 523 height 49
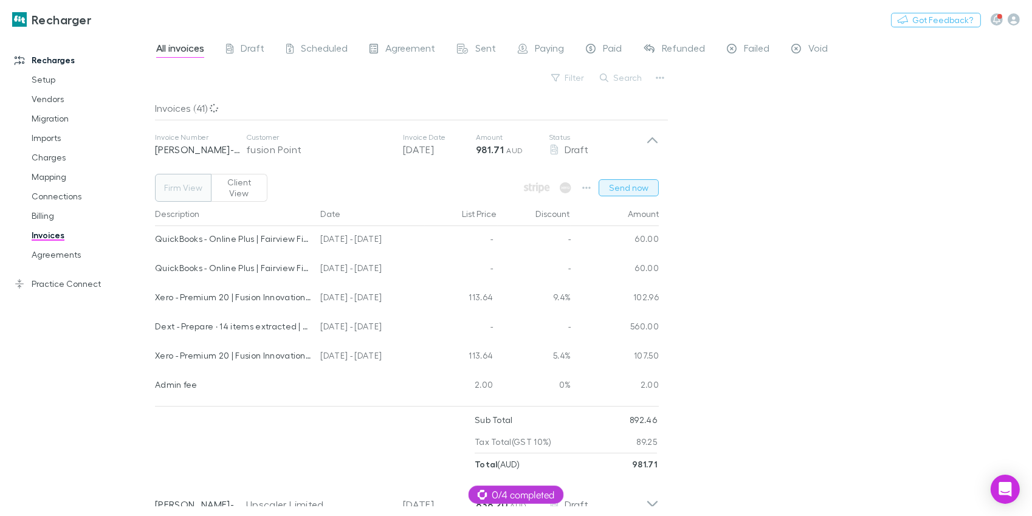
click at [617, 186] on button "Send now" at bounding box center [629, 187] width 60 height 17
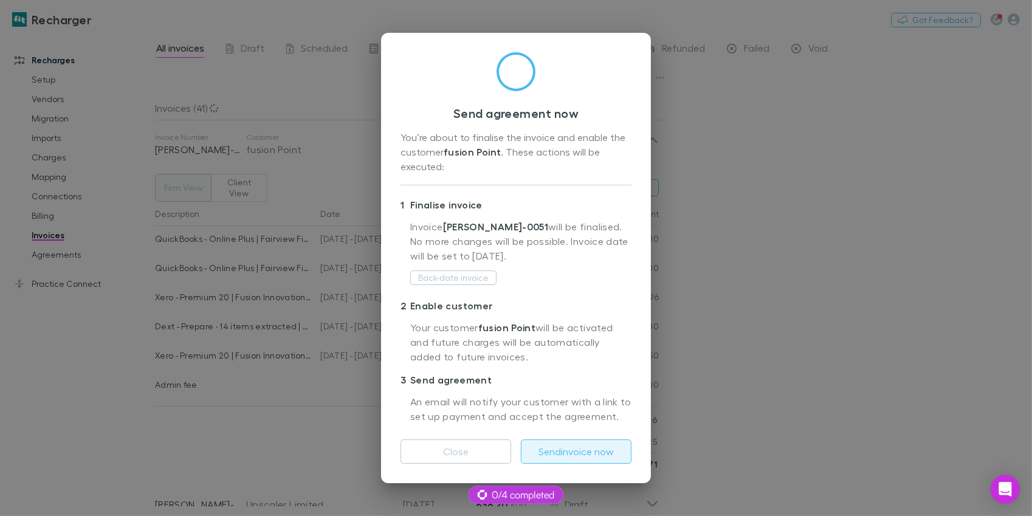
click at [575, 442] on button "Send invoice now" at bounding box center [576, 451] width 111 height 24
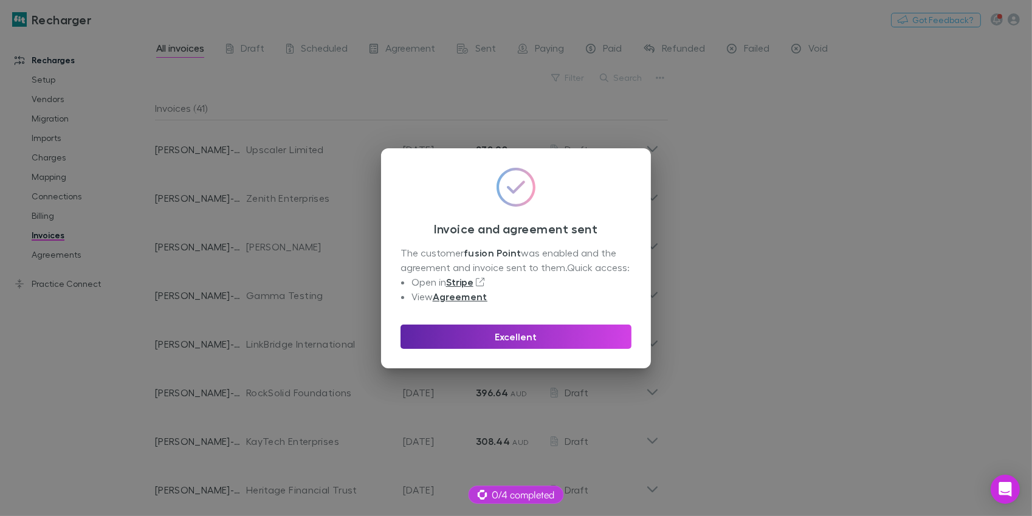
scroll to position [570, 0]
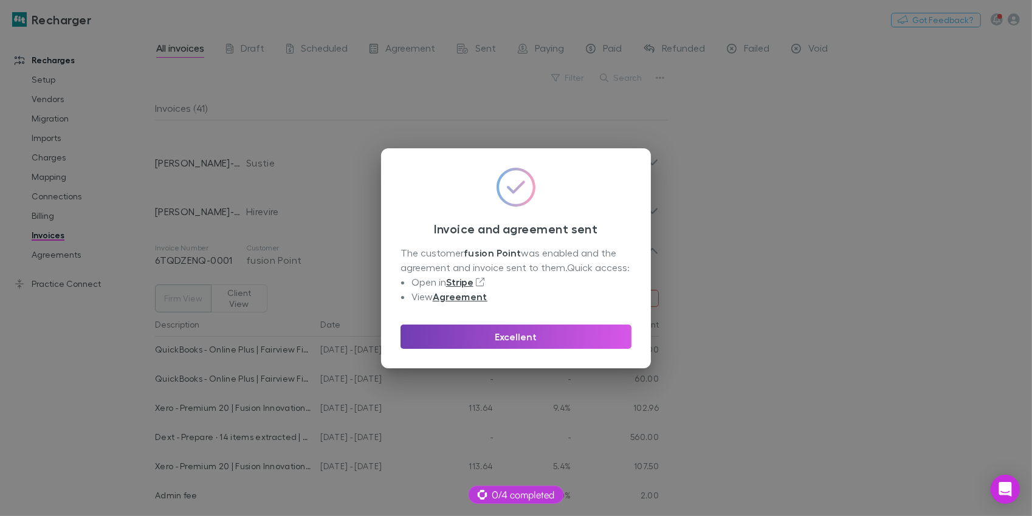
click at [551, 342] on button "Excellent" at bounding box center [515, 336] width 231 height 24
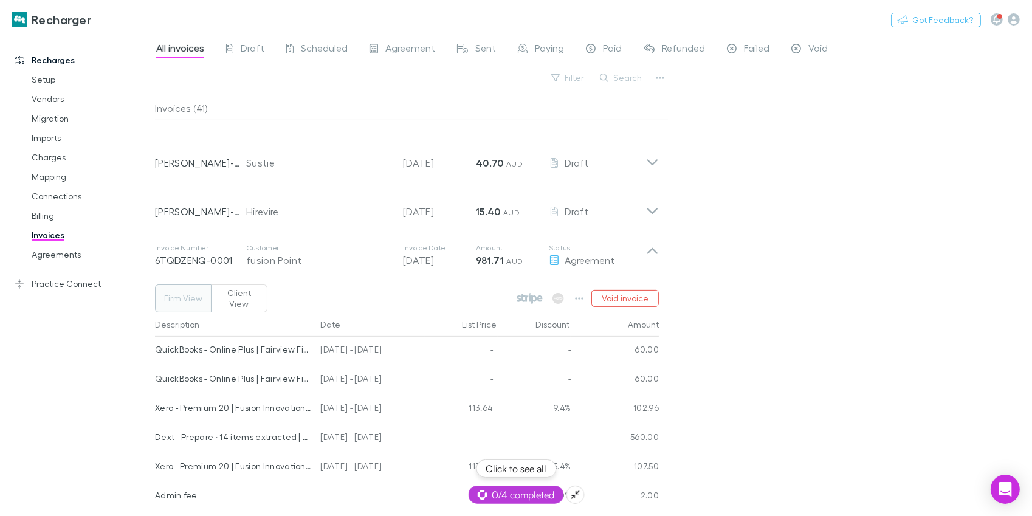
click at [508, 490] on span "0/4 completed" at bounding box center [516, 494] width 77 height 15
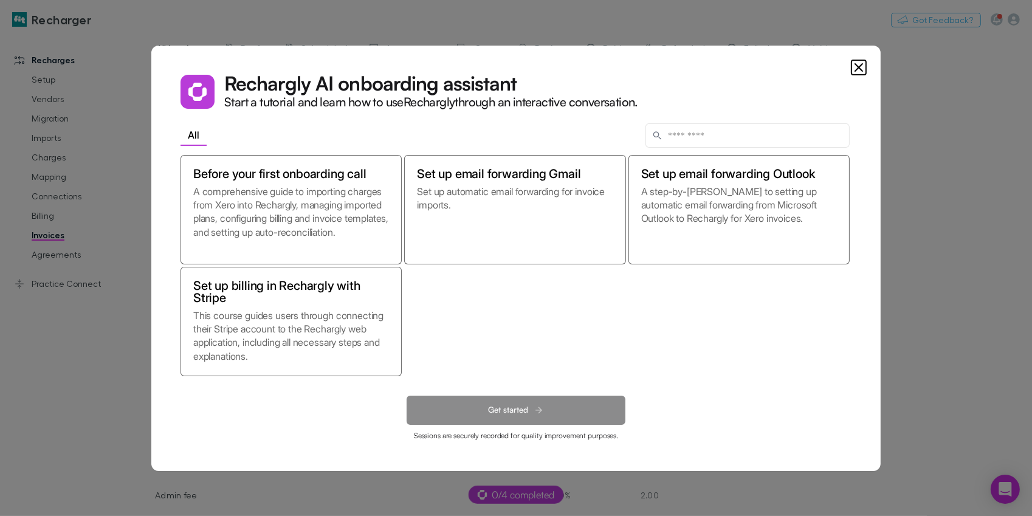
click at [860, 67] on icon "Close" at bounding box center [858, 67] width 15 height 15
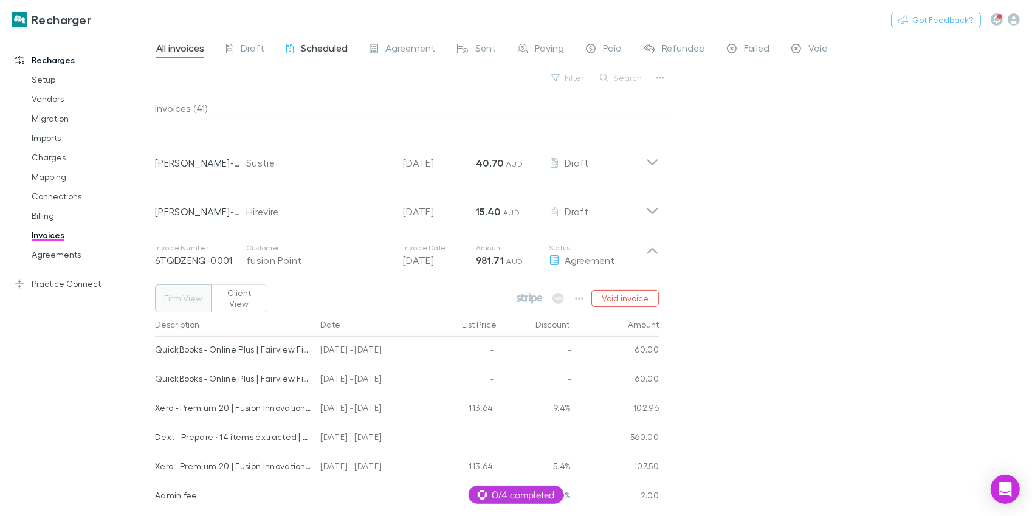
click at [344, 51] on span "Scheduled" at bounding box center [324, 50] width 47 height 16
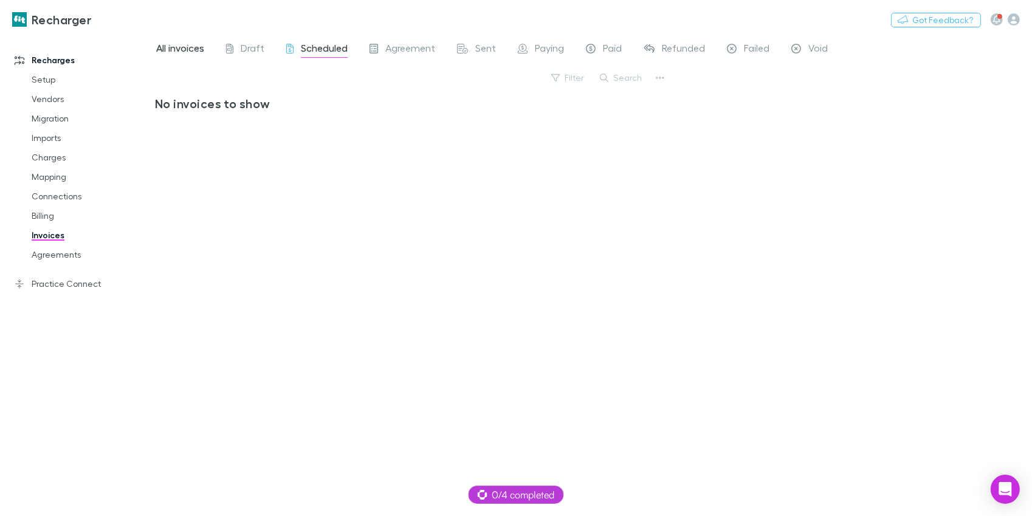
click at [194, 51] on span "All invoices" at bounding box center [180, 50] width 48 height 16
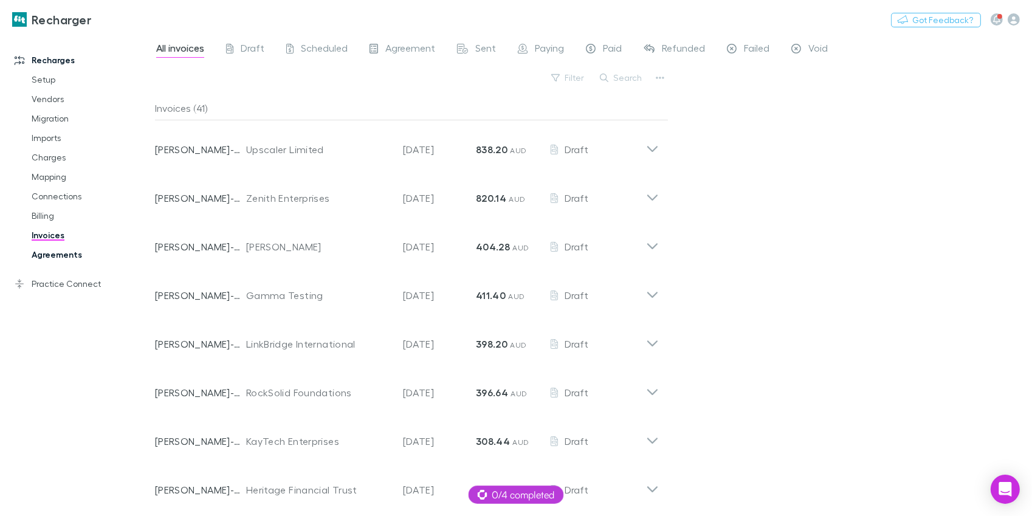
click at [77, 254] on link "Agreements" at bounding box center [85, 254] width 133 height 19
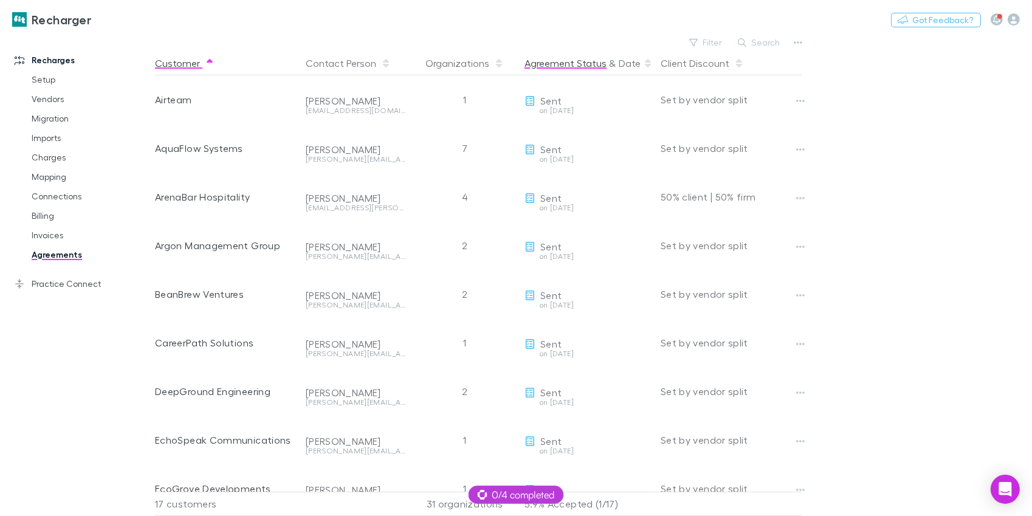
click at [551, 71] on button "Agreement Status" at bounding box center [565, 63] width 82 height 24
click at [57, 206] on link "Billing" at bounding box center [85, 215] width 133 height 19
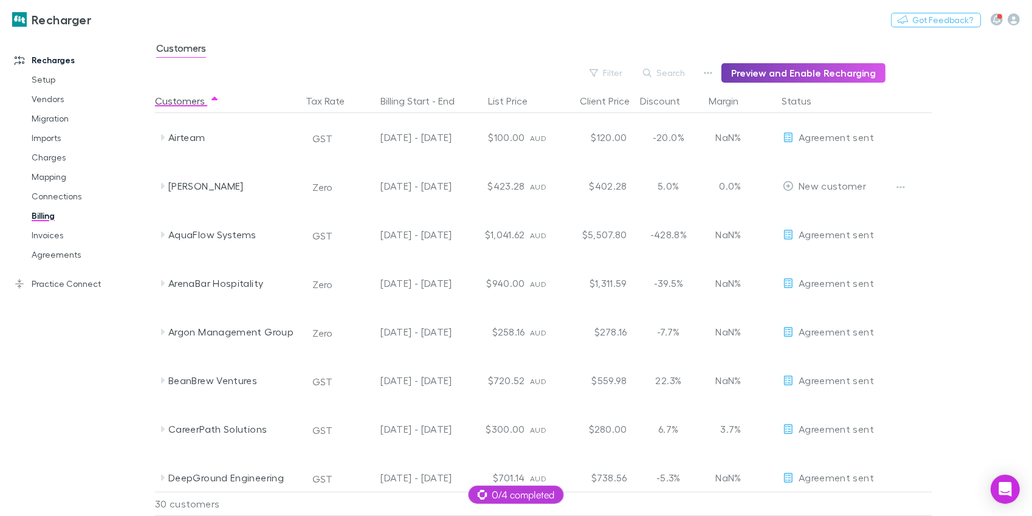
click at [746, 74] on button "Preview and Enable Recharging" at bounding box center [803, 72] width 164 height 19
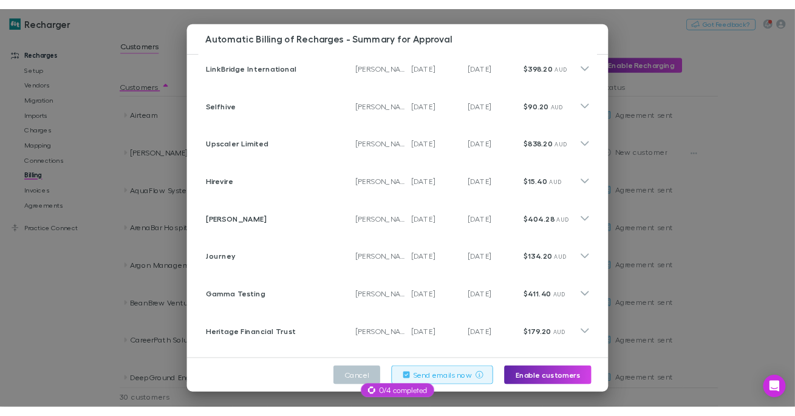
scroll to position [323, 0]
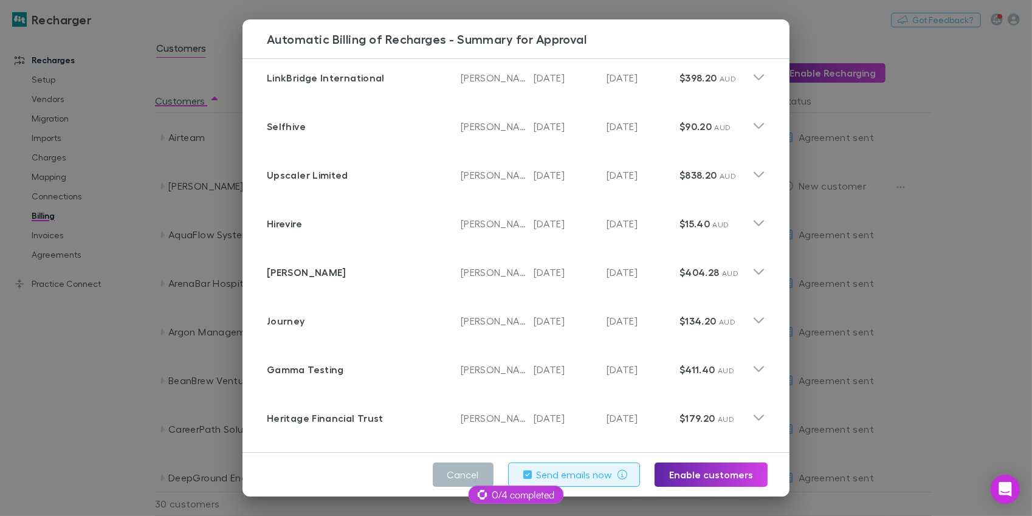
click at [455, 469] on button "Cancel" at bounding box center [463, 474] width 61 height 24
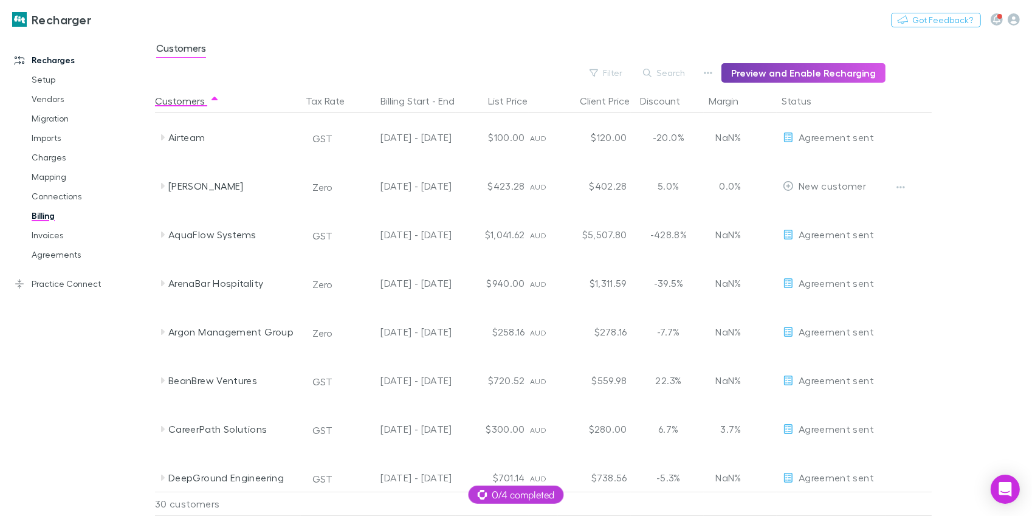
click at [748, 70] on button "Preview and Enable Recharging" at bounding box center [803, 72] width 164 height 19
click at [472, 27] on div "Recharger Switch company Nothing Got Feedback?" at bounding box center [516, 19] width 1032 height 39
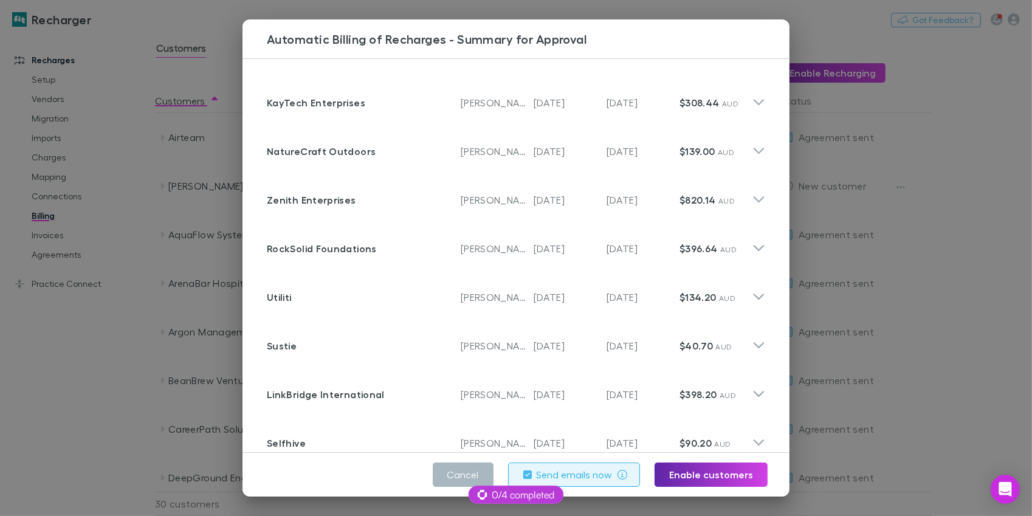
click at [472, 472] on button "Cancel" at bounding box center [463, 474] width 61 height 24
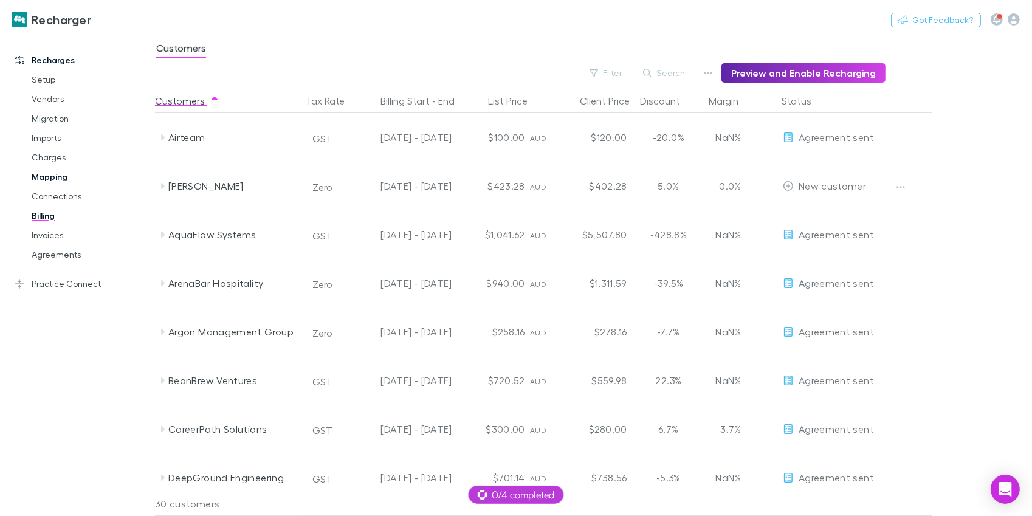
click at [60, 183] on link "Mapping" at bounding box center [85, 176] width 133 height 19
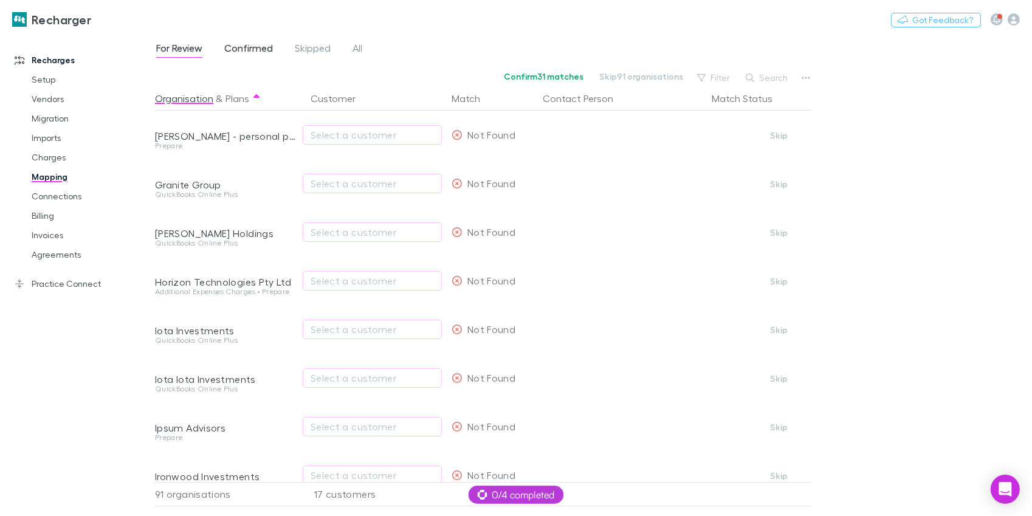
click at [253, 52] on span "Confirmed" at bounding box center [248, 50] width 49 height 16
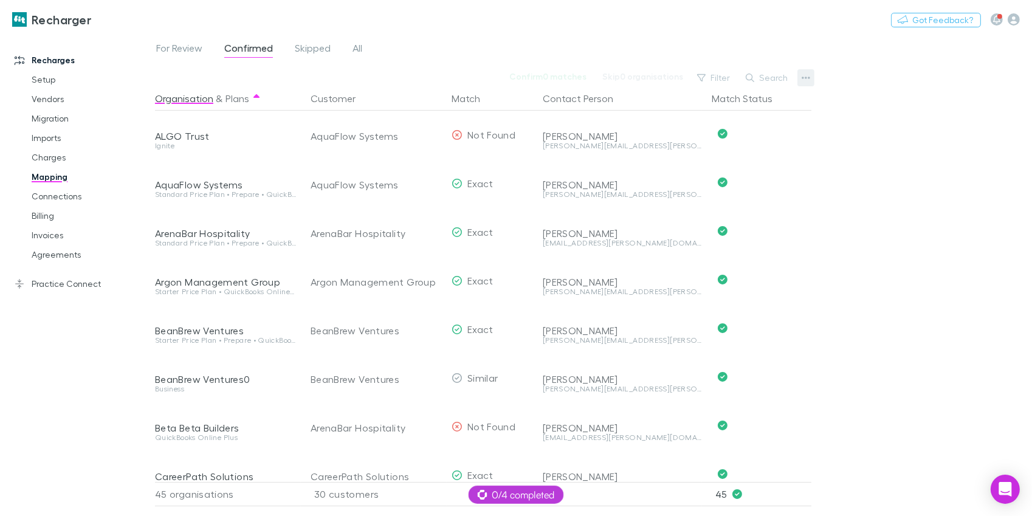
click at [805, 78] on icon "button" at bounding box center [805, 78] width 9 height 2
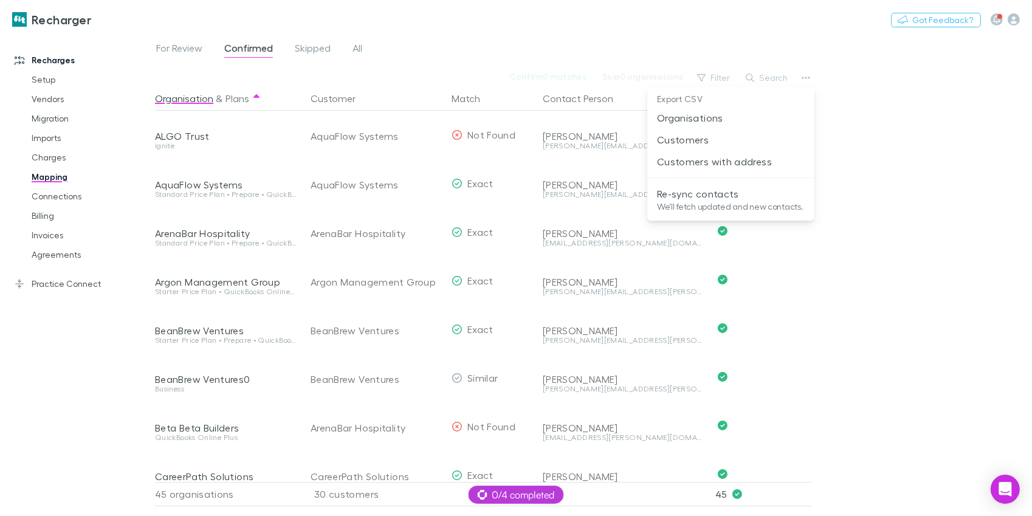
click at [461, 40] on div at bounding box center [516, 258] width 1032 height 516
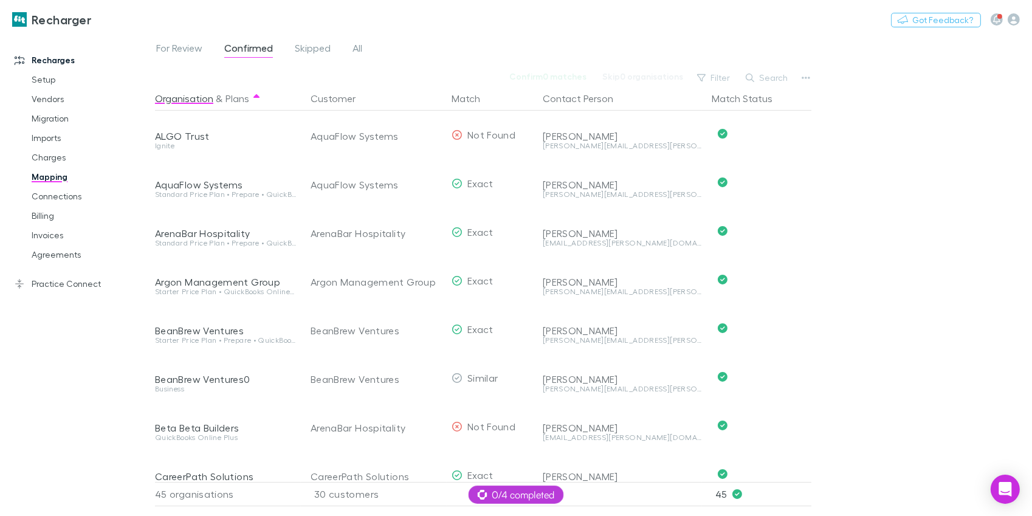
click at [461, 40] on div "For Review Confirmed Skipped All" at bounding box center [593, 51] width 877 height 23
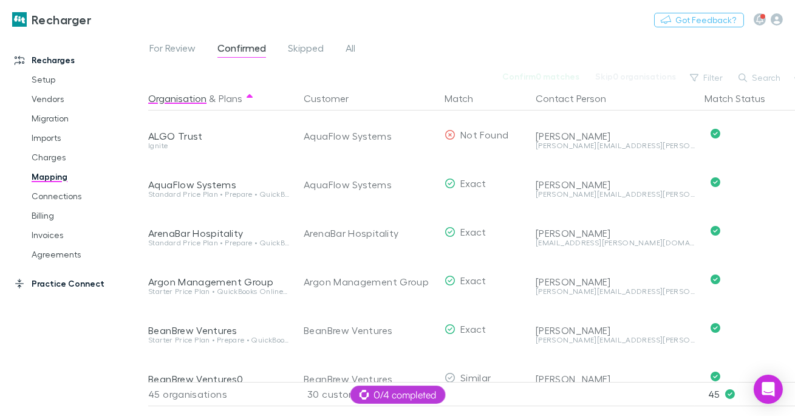
click at [86, 286] on link "Practice Connect" at bounding box center [73, 283] width 143 height 19
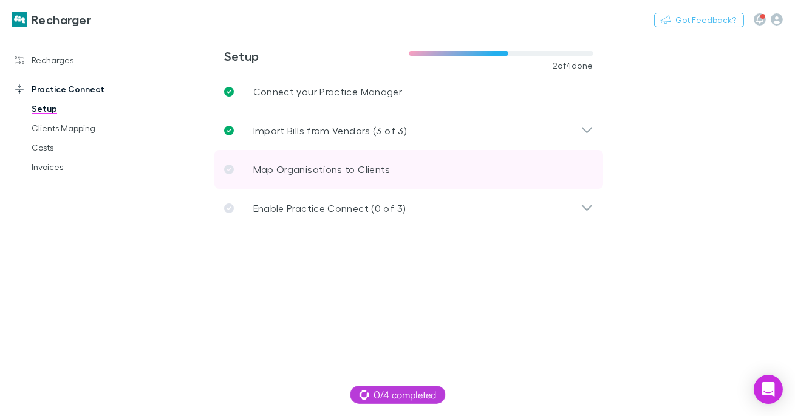
click at [292, 160] on link "Map Organisations to Clients" at bounding box center [408, 169] width 389 height 39
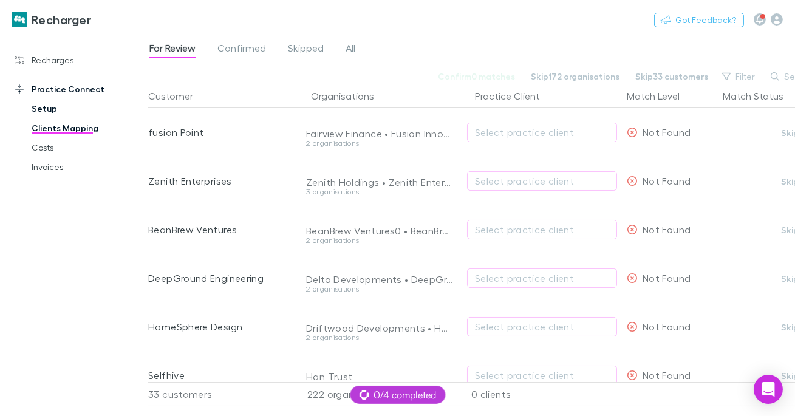
click at [55, 105] on link "Setup" at bounding box center [82, 108] width 126 height 19
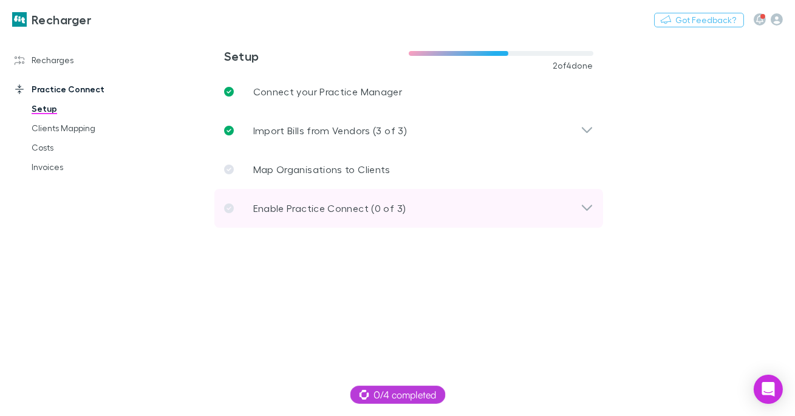
click at [332, 204] on p "Enable Practice Connect (0 of 3)" at bounding box center [329, 208] width 153 height 15
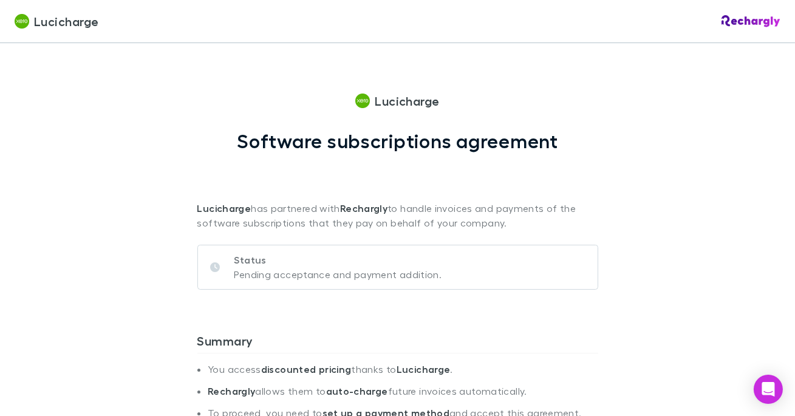
scroll to position [571, 0]
